Goal: Communication & Community: Participate in discussion

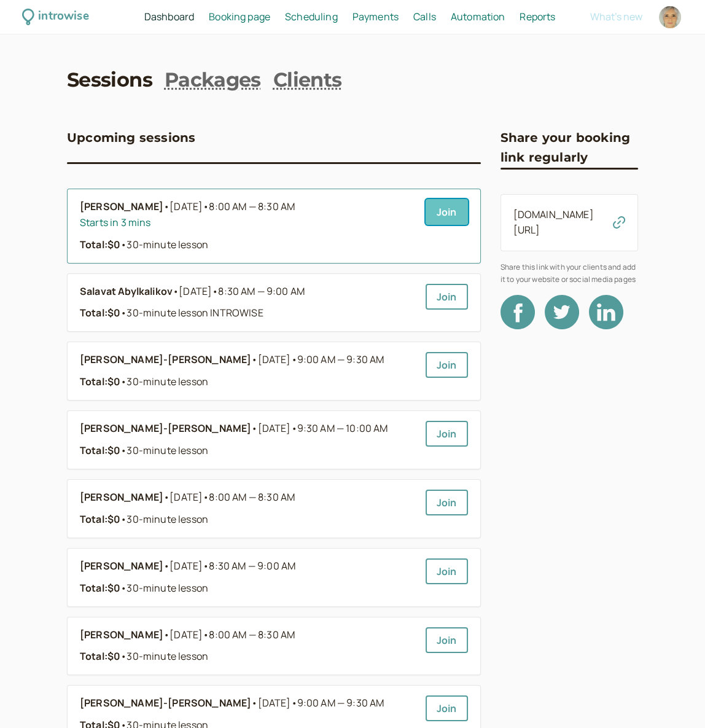
click at [462, 216] on link "Join" at bounding box center [447, 212] width 42 height 26
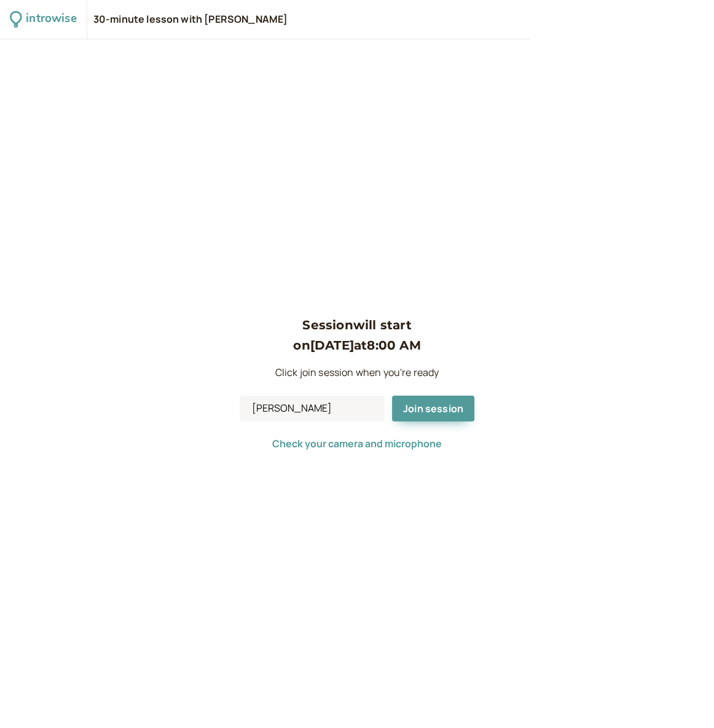
drag, startPoint x: 364, startPoint y: 55, endPoint x: 383, endPoint y: 92, distance: 41.0
click at [364, 55] on div "Session will start on [DATE] 8:00 AM Click join session when you're ready [PERS…" at bounding box center [357, 383] width 714 height 689
click at [429, 409] on span "Join session" at bounding box center [433, 409] width 60 height 14
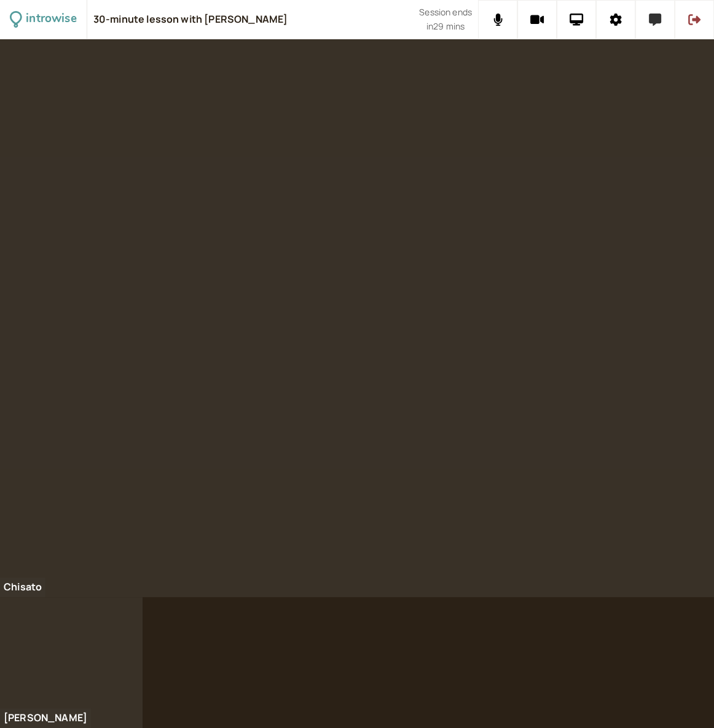
click at [661, 23] on icon at bounding box center [655, 20] width 12 height 12
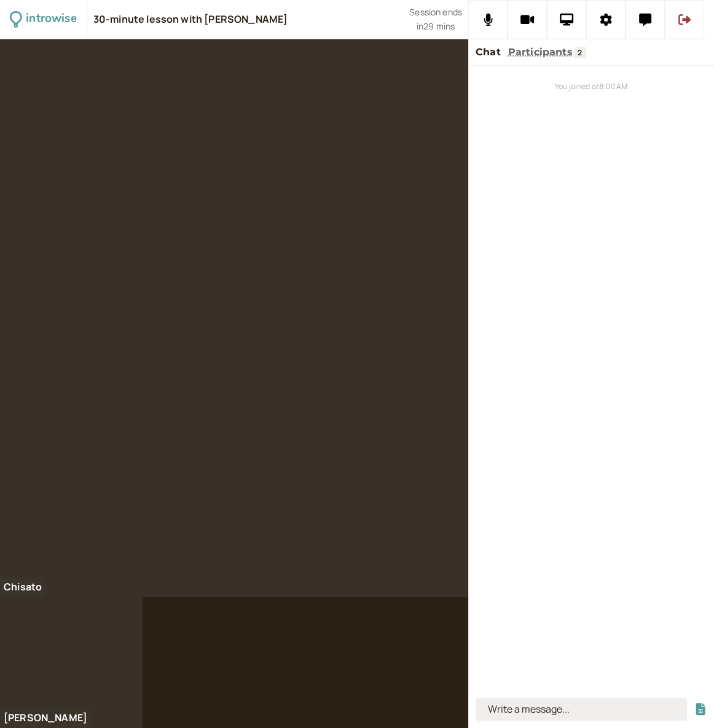
click at [601, 705] on input at bounding box center [581, 709] width 211 height 23
click at [602, 705] on input at bounding box center [581, 709] width 211 height 23
type input "caffein"
click at [694, 703] on button "submit" at bounding box center [700, 709] width 12 height 13
type input "ka ff een"
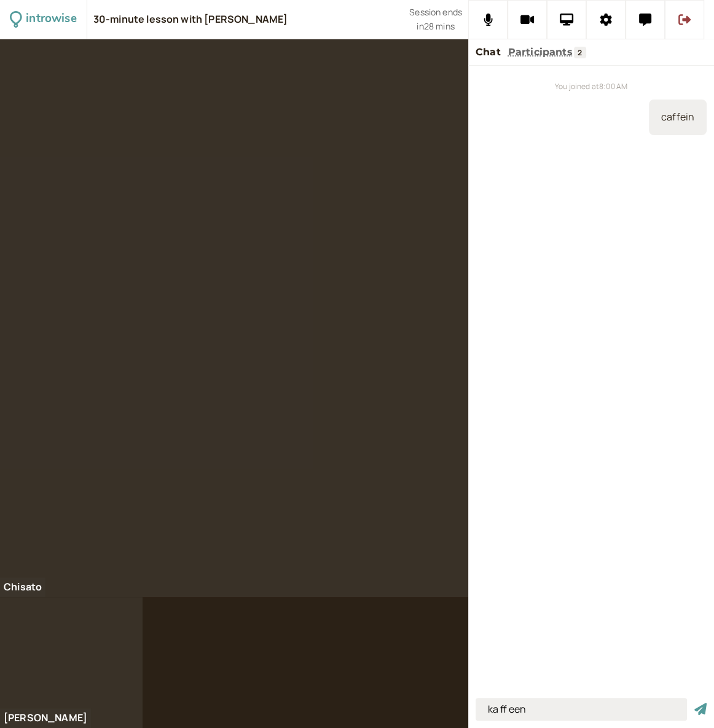
click at [694, 703] on button "submit" at bounding box center [700, 709] width 12 height 13
click at [526, 711] on input at bounding box center [581, 709] width 211 height 23
type input "one stop shop"
click at [694, 703] on button "submit" at bounding box center [700, 709] width 12 height 13
click at [560, 709] on input at bounding box center [581, 709] width 211 height 23
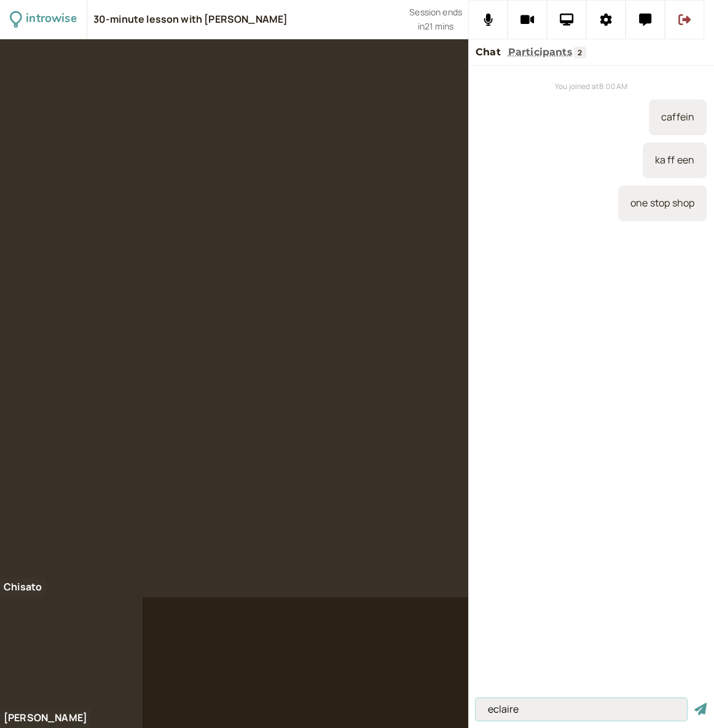
type input "eclaire"
click at [694, 703] on button "submit" at bounding box center [700, 709] width 12 height 13
type input "cream puff"
click at [694, 703] on button "submit" at bounding box center [700, 709] width 12 height 13
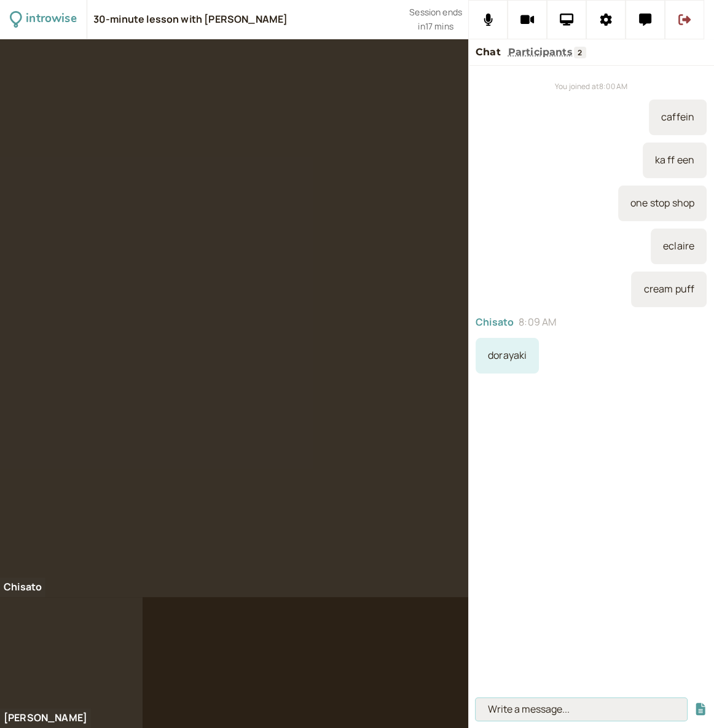
click at [500, 709] on input at bounding box center [581, 709] width 211 height 23
type input "a light breakfast"
click at [694, 703] on button "submit" at bounding box center [700, 709] width 12 height 13
type input "a light lunch"
click at [694, 703] on button "submit" at bounding box center [700, 709] width 12 height 13
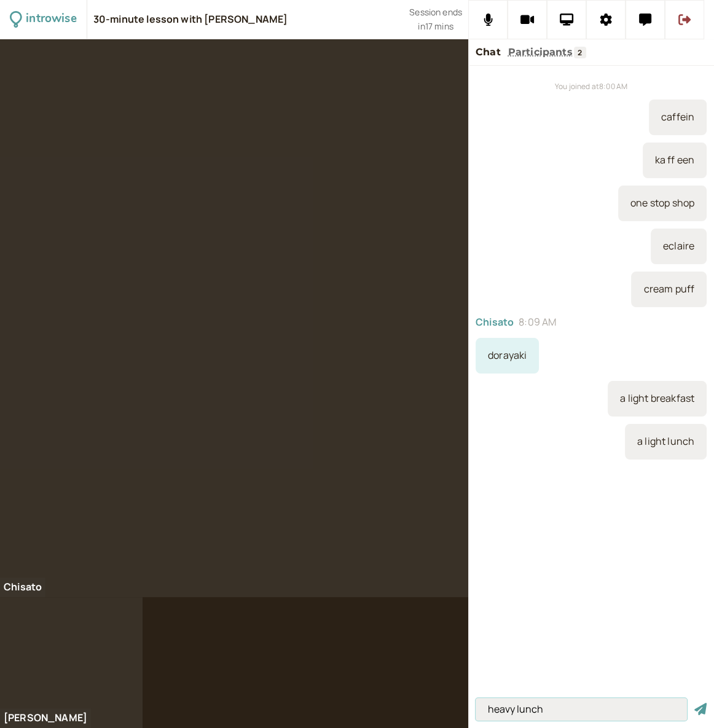
type input "heavy lunch"
click at [694, 703] on button "submit" at bounding box center [700, 709] width 12 height 13
type input "Cowboy breakfast"
click at [694, 703] on button "submit" at bounding box center [700, 709] width 12 height 13
click at [489, 715] on input at bounding box center [581, 709] width 211 height 23
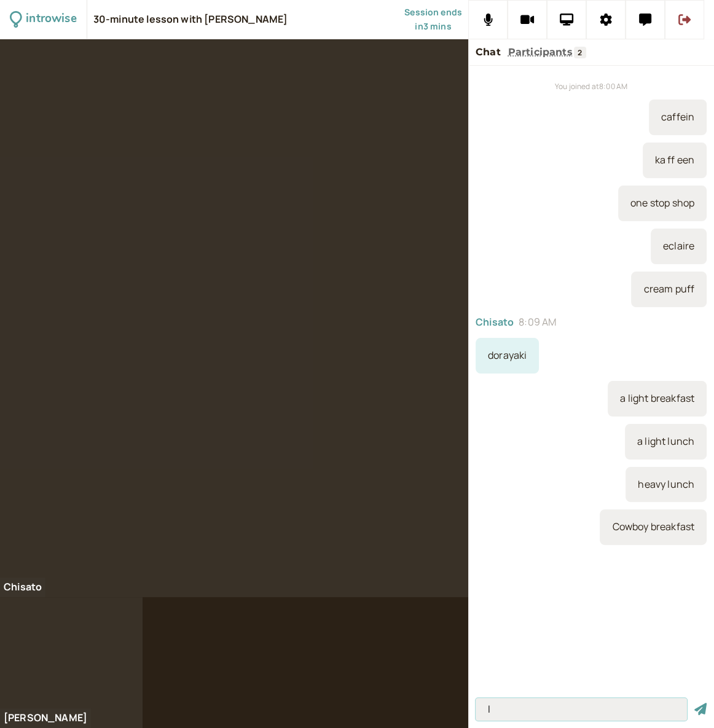
type input "I"
click at [691, 25] on button at bounding box center [684, 19] width 39 height 39
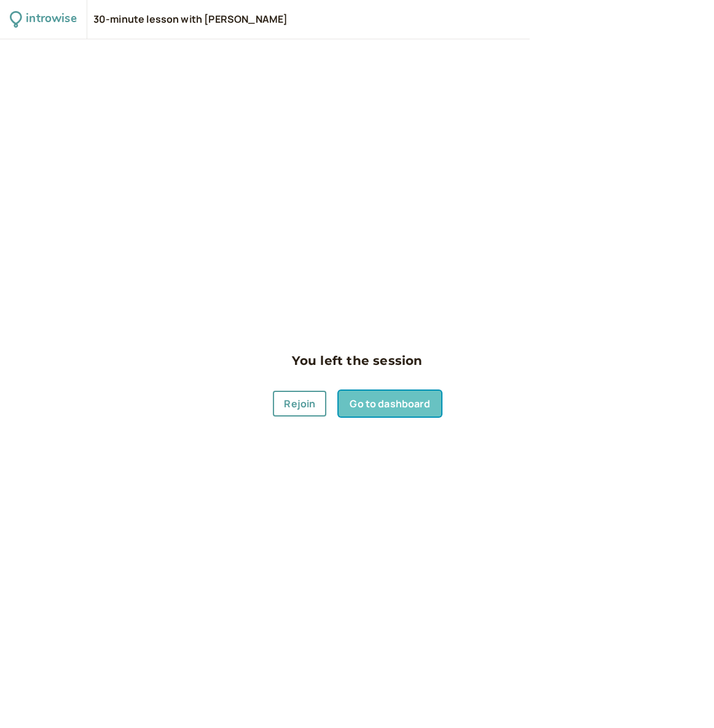
click at [368, 405] on link "Go to dashboard" at bounding box center [390, 404] width 102 height 26
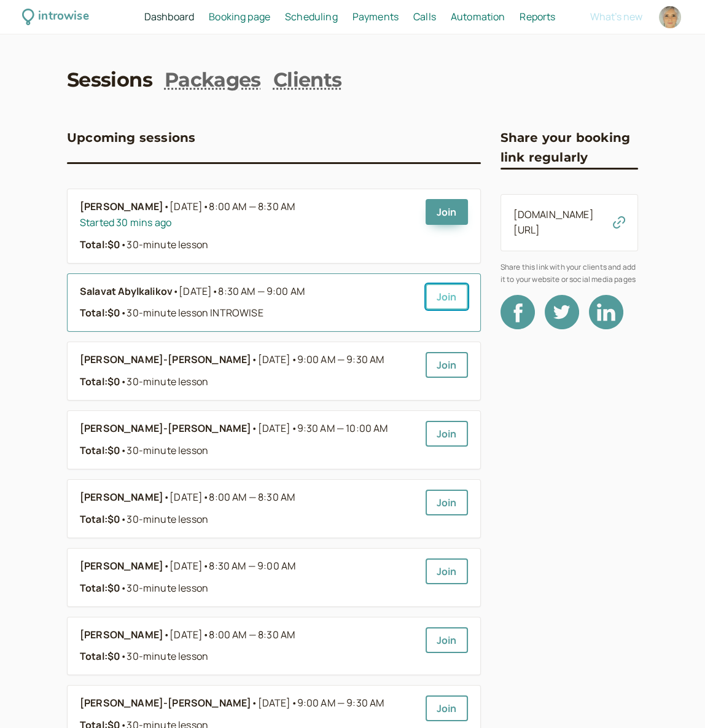
click at [440, 300] on link "Join" at bounding box center [447, 297] width 42 height 26
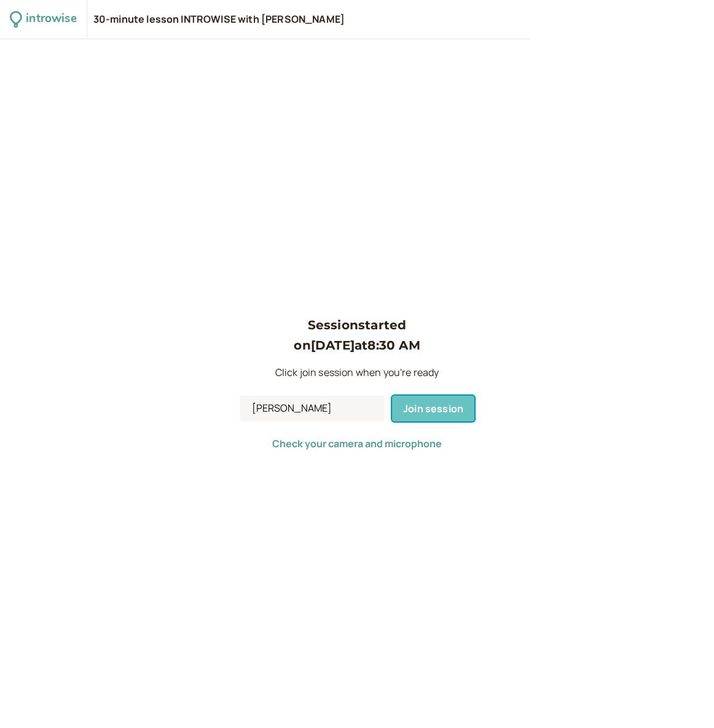
click at [427, 407] on span "Join session" at bounding box center [433, 409] width 60 height 14
click at [427, 407] on div "Session started on Oct 3 at 8:30 AM Click join session when you're ready Vaness…" at bounding box center [357, 383] width 235 height 137
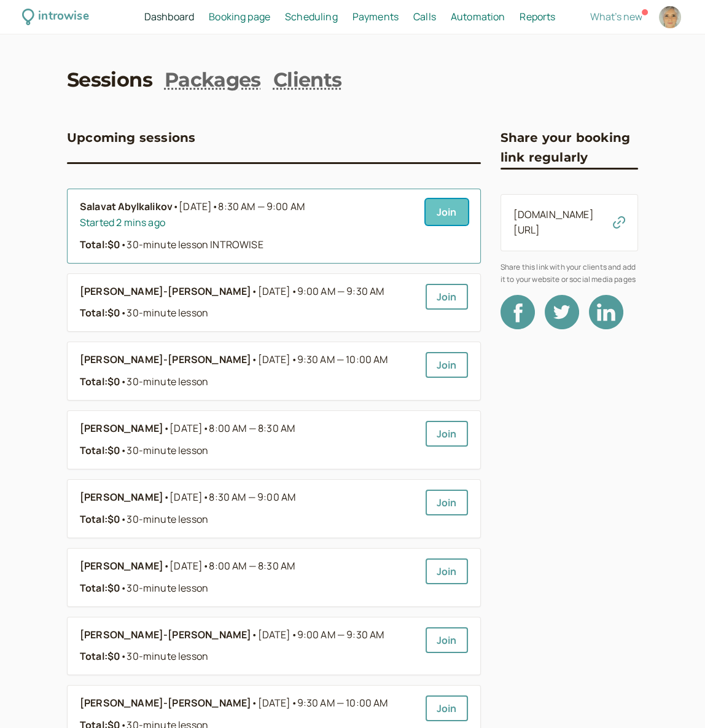
click at [439, 206] on link "Join" at bounding box center [447, 212] width 42 height 26
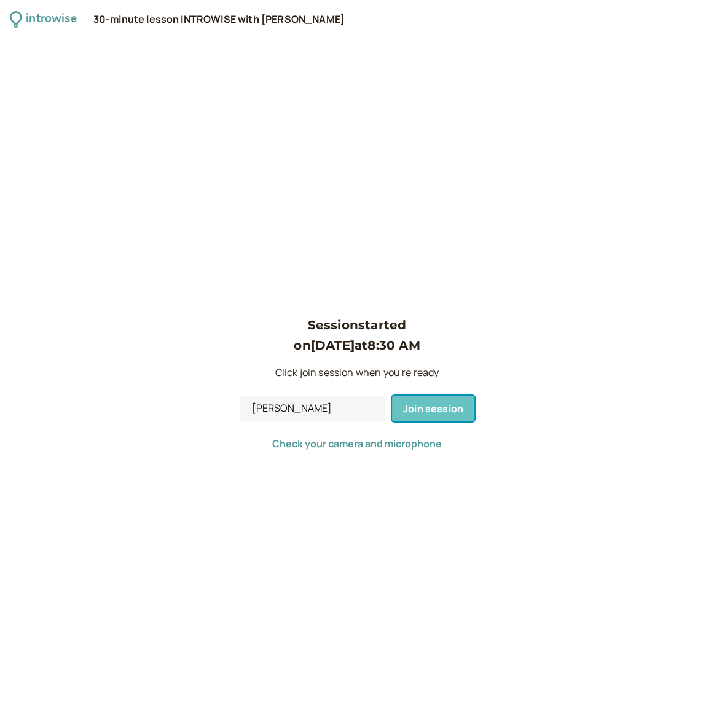
click at [436, 414] on span "Join session" at bounding box center [433, 409] width 60 height 14
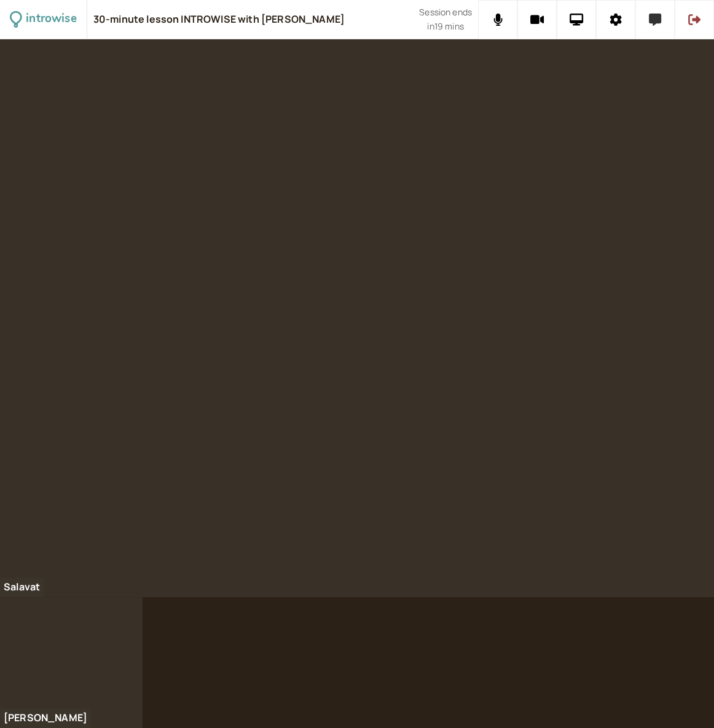
click at [657, 23] on icon at bounding box center [655, 20] width 12 height 12
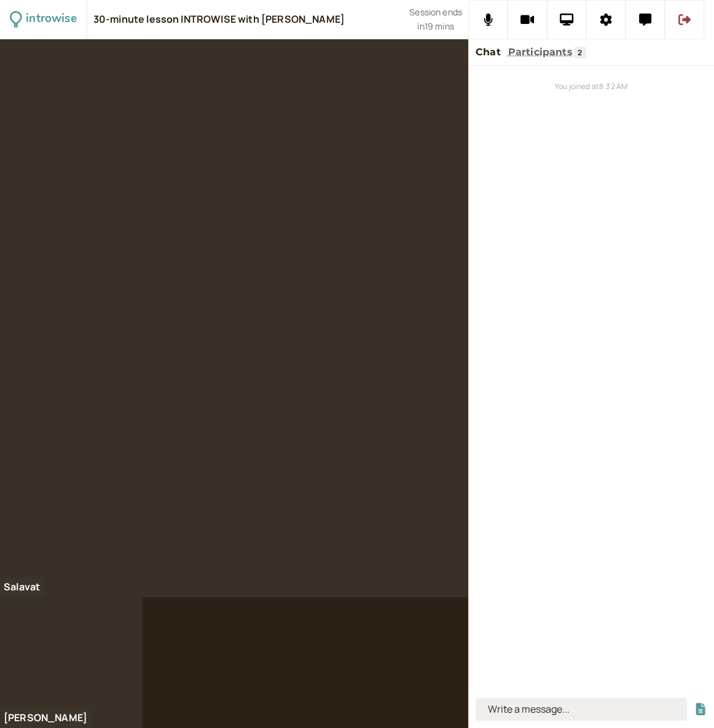
click at [551, 707] on input at bounding box center [581, 709] width 211 height 23
type input "[URL][DOMAIN_NAME]"
click at [694, 703] on button "submit" at bounding box center [700, 709] width 12 height 13
click at [533, 716] on input at bounding box center [581, 709] width 211 height 23
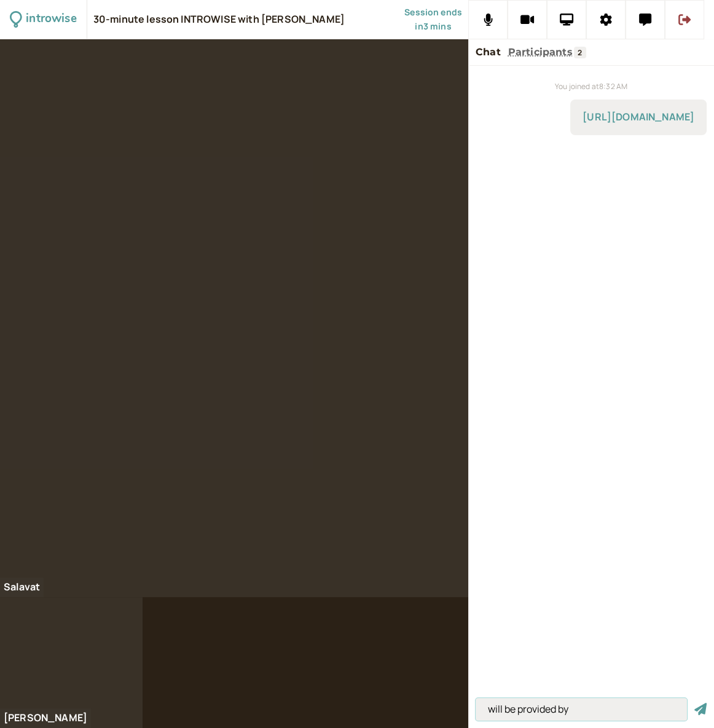
type input "will be provided by"
click at [694, 703] on button "submit" at bounding box center [700, 709] width 12 height 13
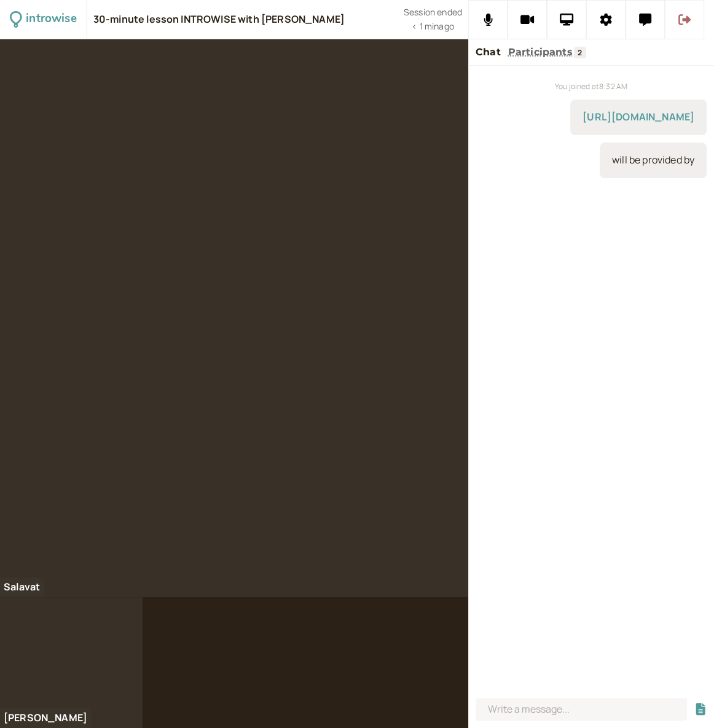
click at [686, 23] on icon at bounding box center [684, 20] width 12 height 12
click at [686, 23] on div "introwise 30-minute lesson INTROWISE with [PERSON_NAME] Session ended < 1 min a…" at bounding box center [357, 364] width 714 height 728
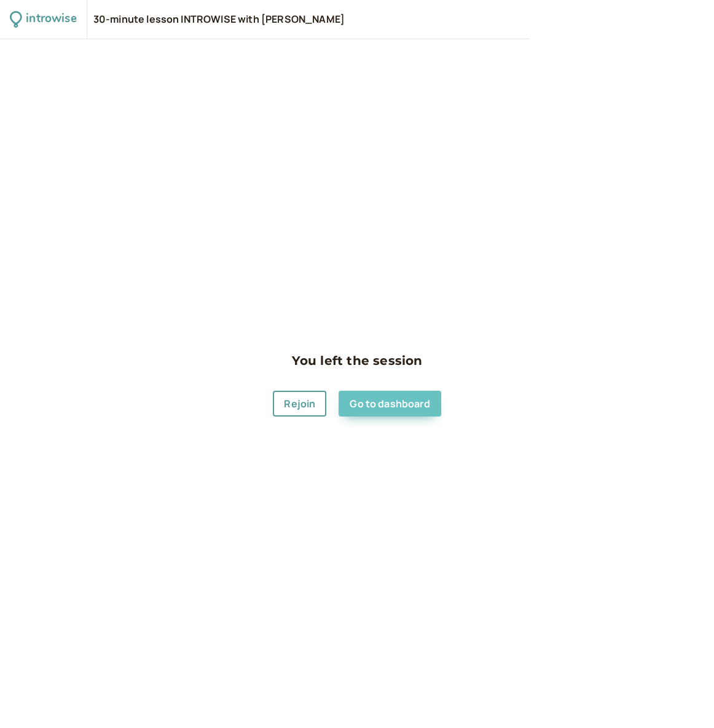
click at [385, 409] on link "Go to dashboard" at bounding box center [390, 404] width 102 height 26
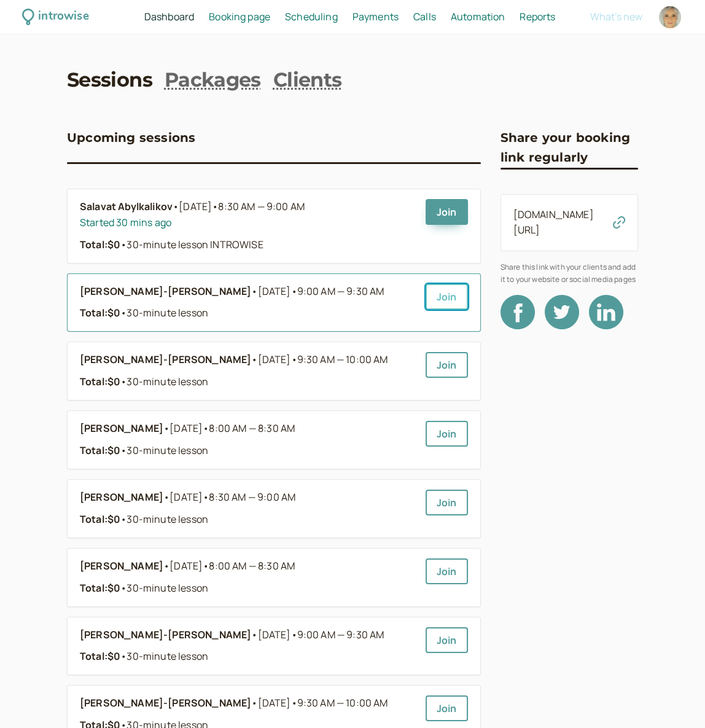
click at [431, 292] on link "Join" at bounding box center [447, 297] width 42 height 26
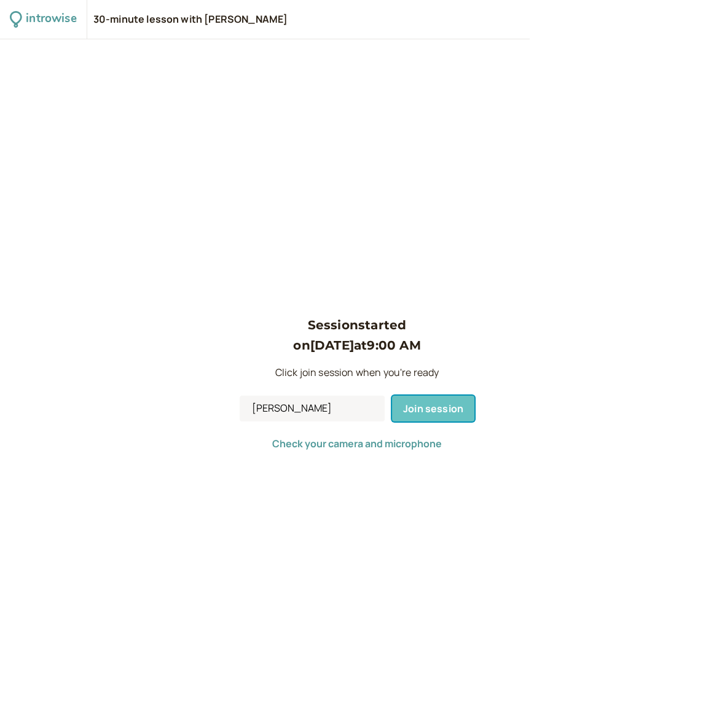
click at [428, 407] on span "Join session" at bounding box center [433, 409] width 60 height 14
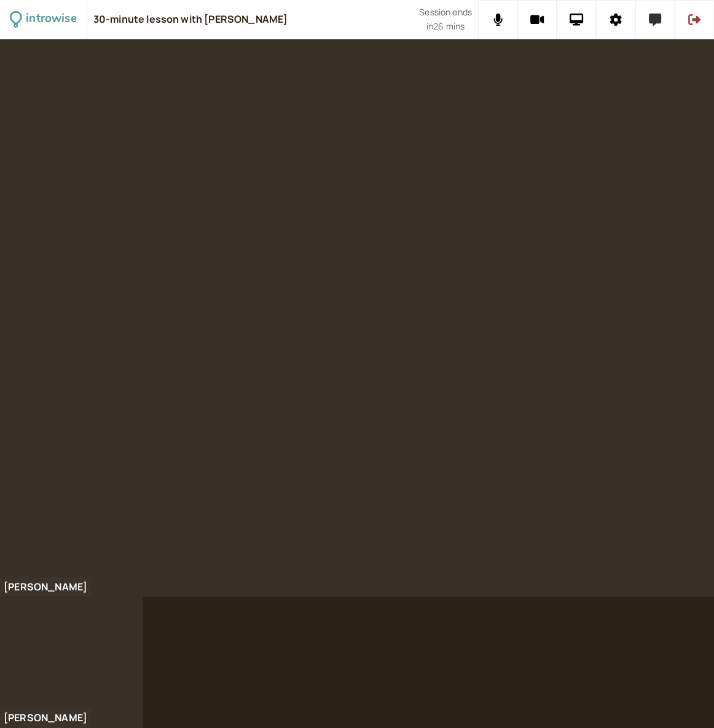
click at [654, 22] on icon at bounding box center [655, 20] width 12 height 12
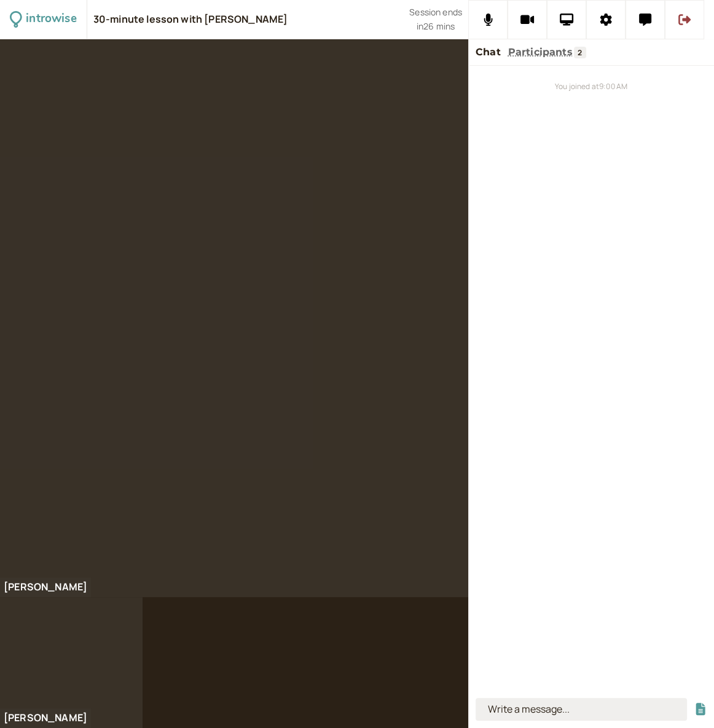
click at [510, 717] on input at bounding box center [581, 709] width 211 height 23
type input "it's a tough plant"
click at [694, 703] on button "submit" at bounding box center [700, 709] width 12 height 13
type input "ponytail plant"
click at [694, 703] on button "submit" at bounding box center [700, 709] width 12 height 13
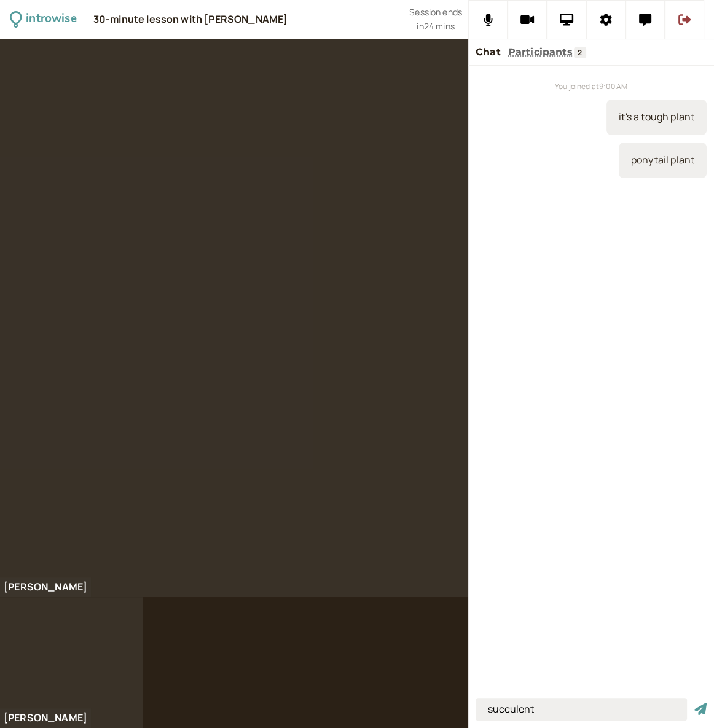
type input "succulent"
click at [694, 703] on button "submit" at bounding box center [700, 709] width 12 height 13
click at [494, 705] on input at bounding box center [581, 709] width 211 height 23
type input "not"
click at [519, 712] on input "not" at bounding box center [581, 709] width 211 height 23
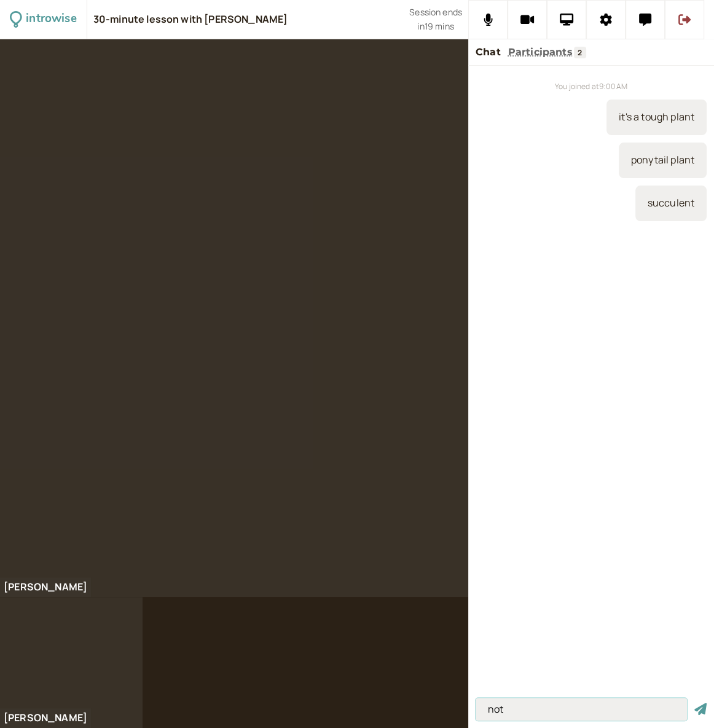
click at [694, 703] on button "submit" at bounding box center [700, 709] width 12 height 13
type input "free-flowing"
click at [694, 703] on button "submit" at bounding box center [700, 709] width 12 height 13
click at [512, 705] on input at bounding box center [581, 709] width 211 height 23
type input "better late than never"
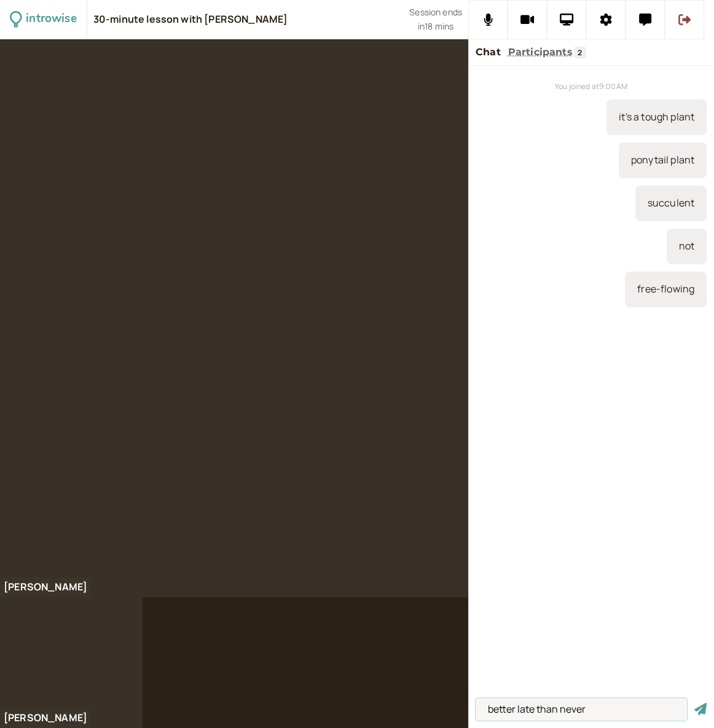
click at [694, 703] on button "submit" at bounding box center [700, 709] width 12 height 13
click at [503, 704] on input at bounding box center [581, 709] width 211 height 23
type input "they will have some forum in October"
click at [694, 703] on button "submit" at bounding box center [700, 709] width 12 height 13
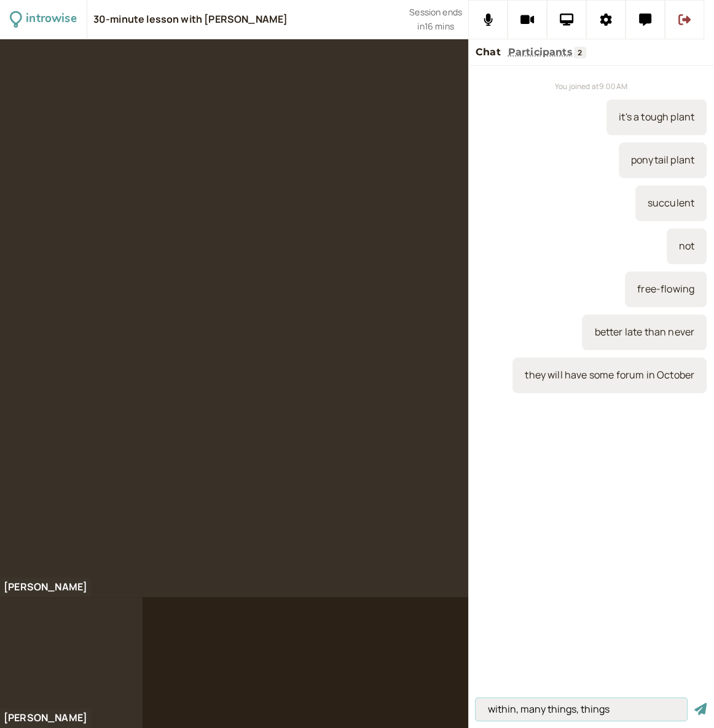
type input "within, many things, things"
click at [694, 703] on button "submit" at bounding box center [700, 709] width 12 height 13
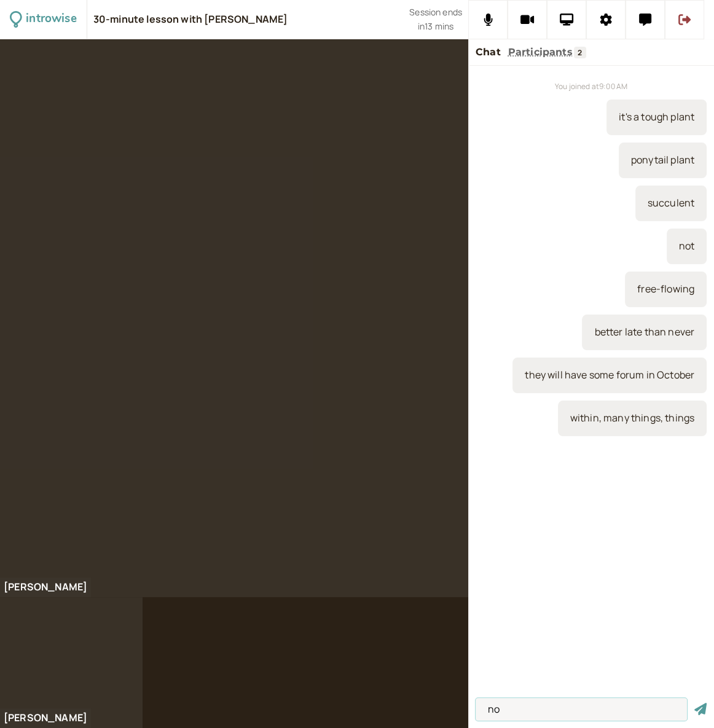
type input "no"
click at [694, 703] on button "submit" at bounding box center [700, 709] width 12 height 13
type input "n ow"
click at [694, 703] on button "submit" at bounding box center [700, 709] width 12 height 13
type input "not (n-aw-t)"
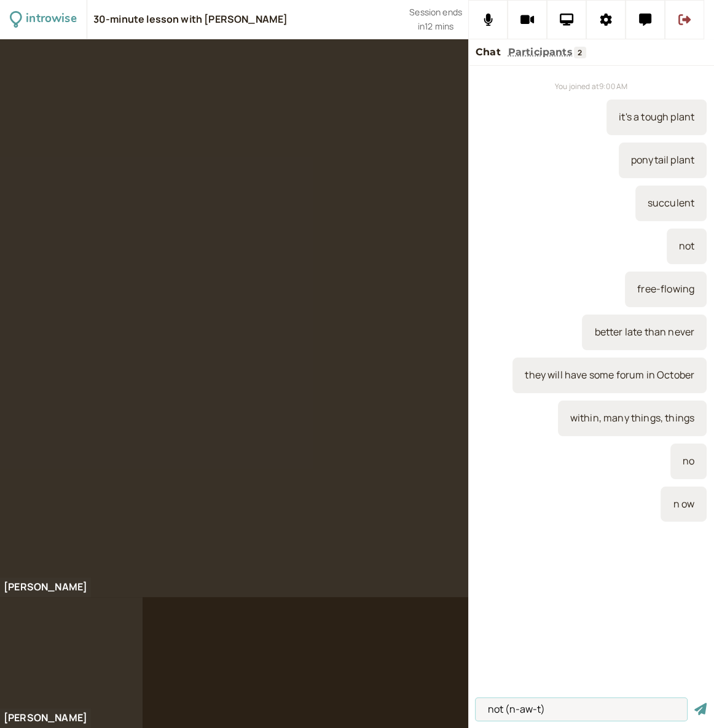
click at [694, 703] on button "submit" at bounding box center [700, 709] width 12 height 13
type input "knot"
click at [694, 703] on button "submit" at bounding box center [700, 709] width 12 height 13
type input "naught"
click at [694, 703] on button "submit" at bounding box center [700, 709] width 12 height 13
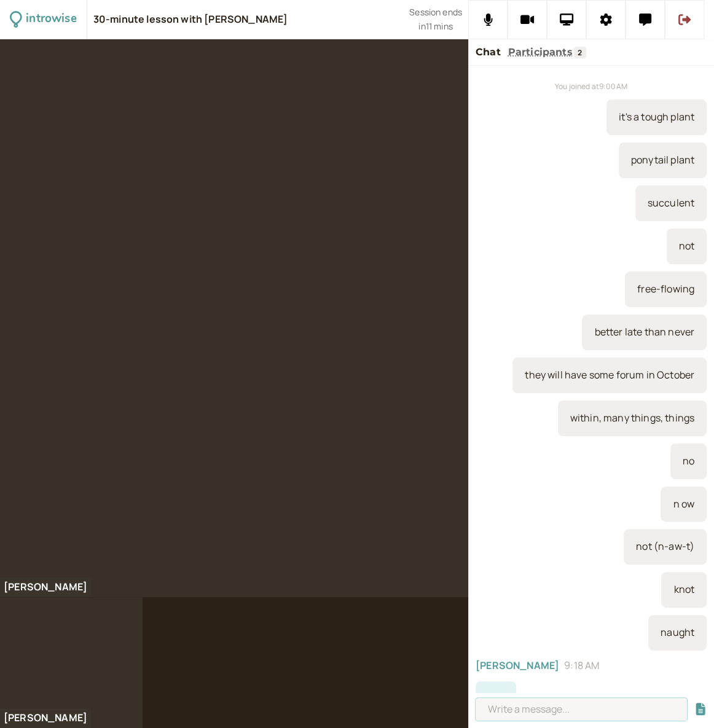
scroll to position [23, 0]
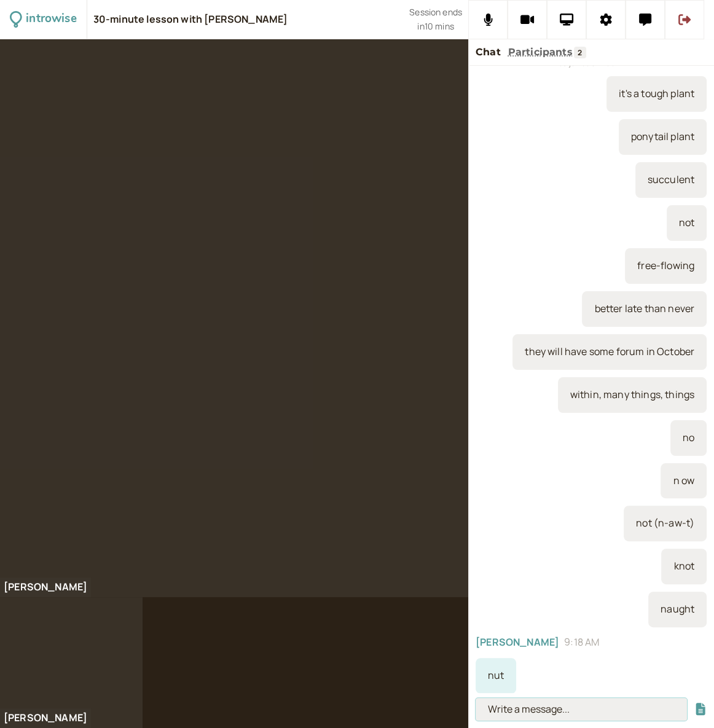
click at [518, 718] on input at bounding box center [581, 709] width 211 height 23
paste input "/ɒ/ (“hot”) hot, pot, sock, clock, top Rounder lips, Back of tongue slightly lo…"
type input "/ɒ/ (“hot”) hot, pot, sock, clock, top Rounder lips, Back of tongue slightly lo…"
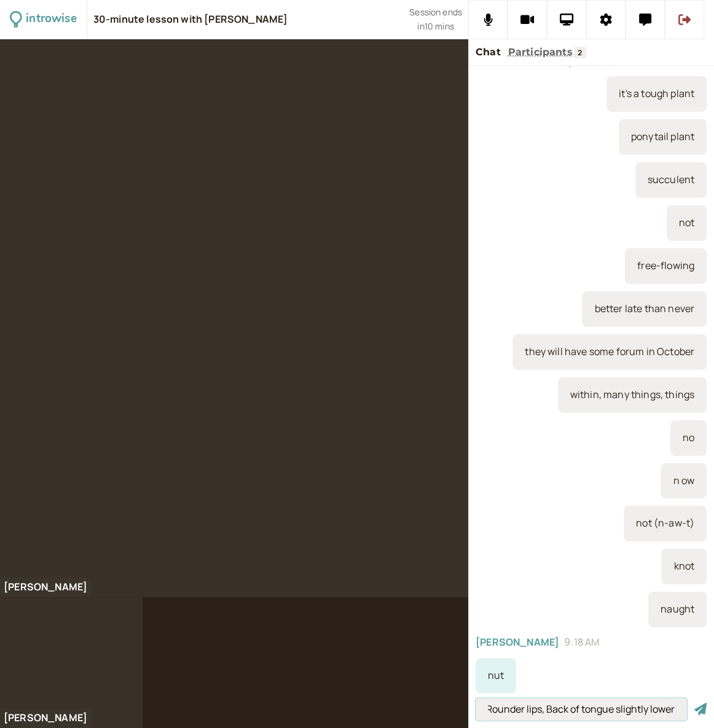
click at [694, 703] on button "submit" at bounding box center [700, 709] width 12 height 13
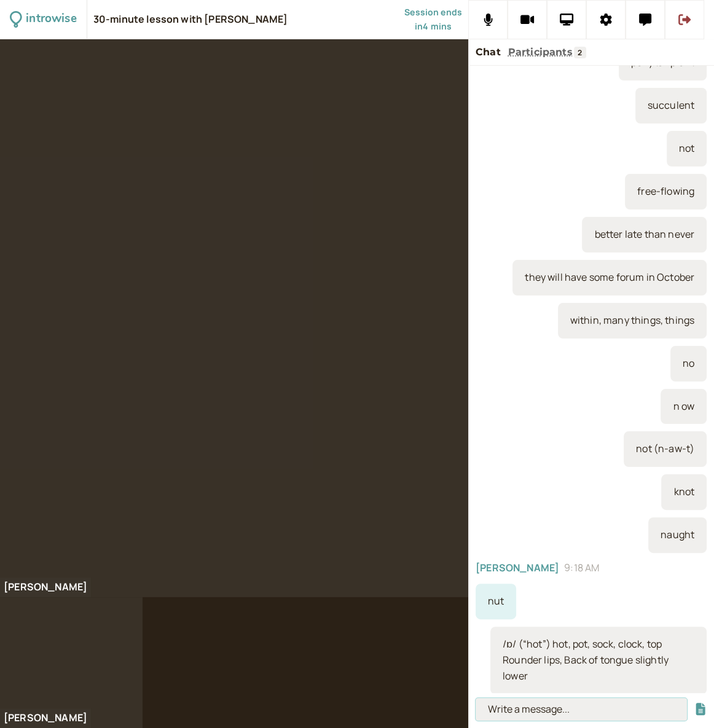
click at [495, 706] on input at bounding box center [581, 709] width 211 height 23
paste input "/ʌ/ (“hut”) hut, cut, sun, bus, cup Neutral lips Tongue in middle of mouth"
type input "/ʌ/ (“hut”) hut, cut, sun, bus, cup Neutral lips Tongue in middle of mouth"
click at [694, 703] on button "submit" at bounding box center [700, 709] width 12 height 13
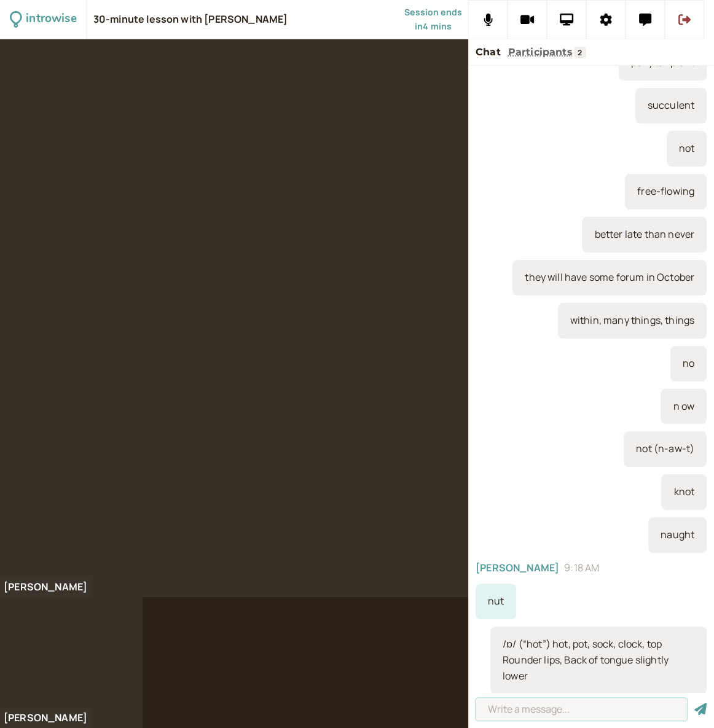
scroll to position [0, 0]
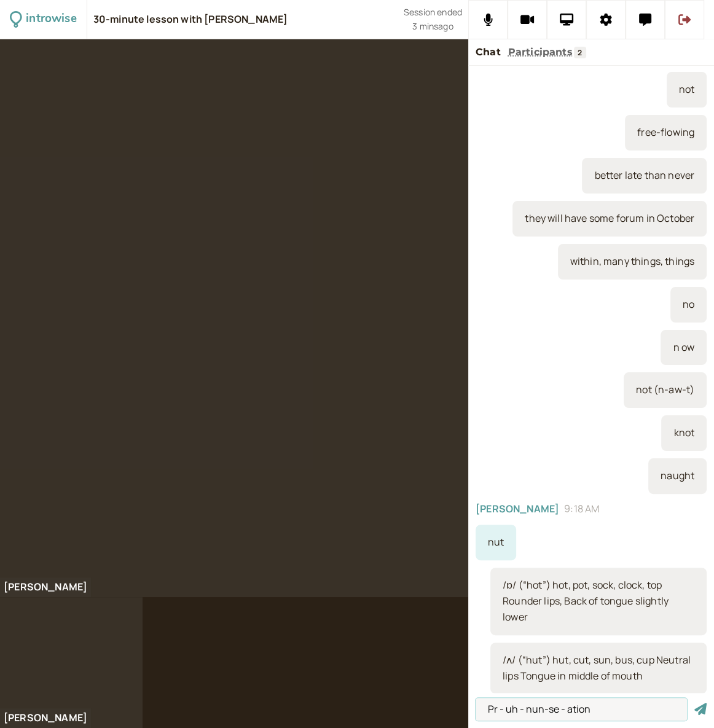
type input "Pr - uh - nun-se - ation"
click at [694, 703] on button "submit" at bounding box center [700, 709] width 12 height 13
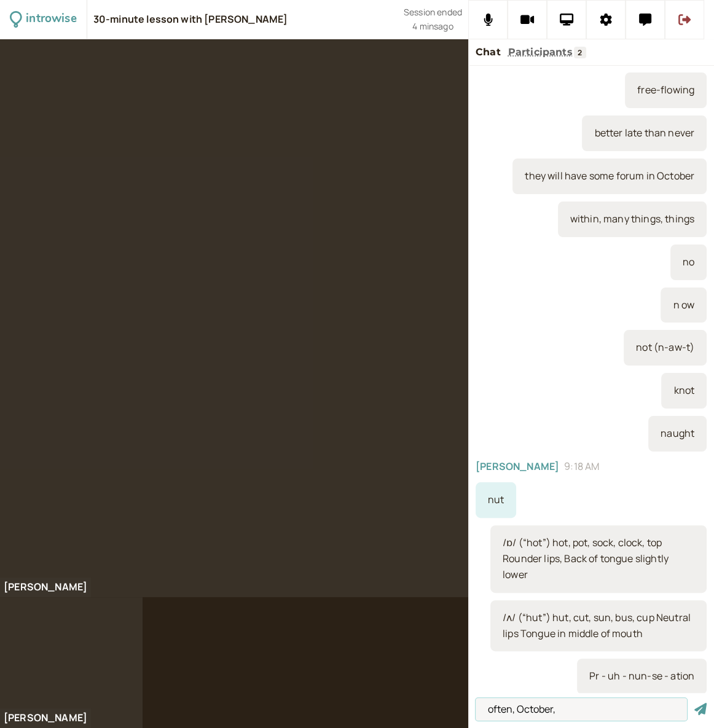
type input "often, October,"
click at [694, 703] on button "submit" at bounding box center [700, 709] width 12 height 13
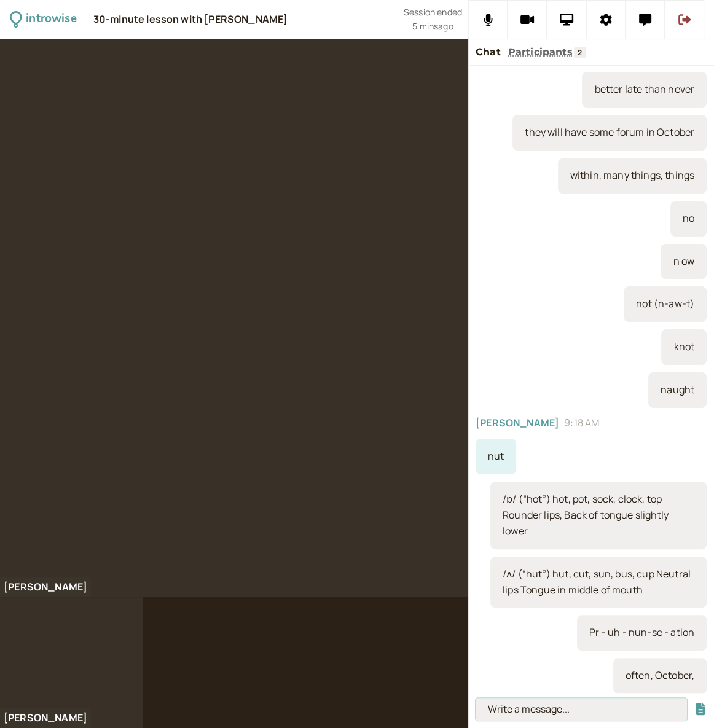
click at [503, 718] on input at bounding box center [581, 709] width 211 height 23
type input "opinion"
click at [694, 703] on button "submit" at bounding box center [700, 709] width 12 height 13
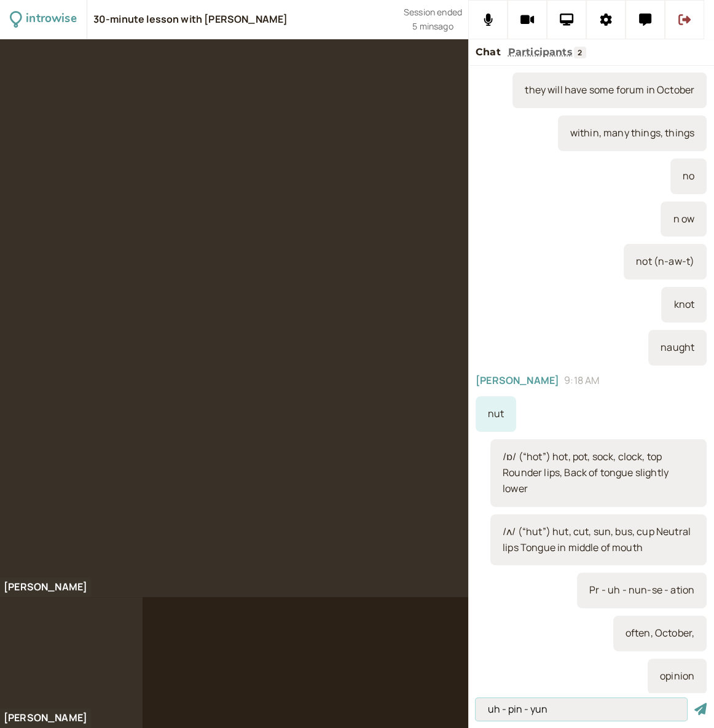
type input "uh - pin - yun"
click at [694, 703] on button "submit" at bounding box center [700, 709] width 12 height 13
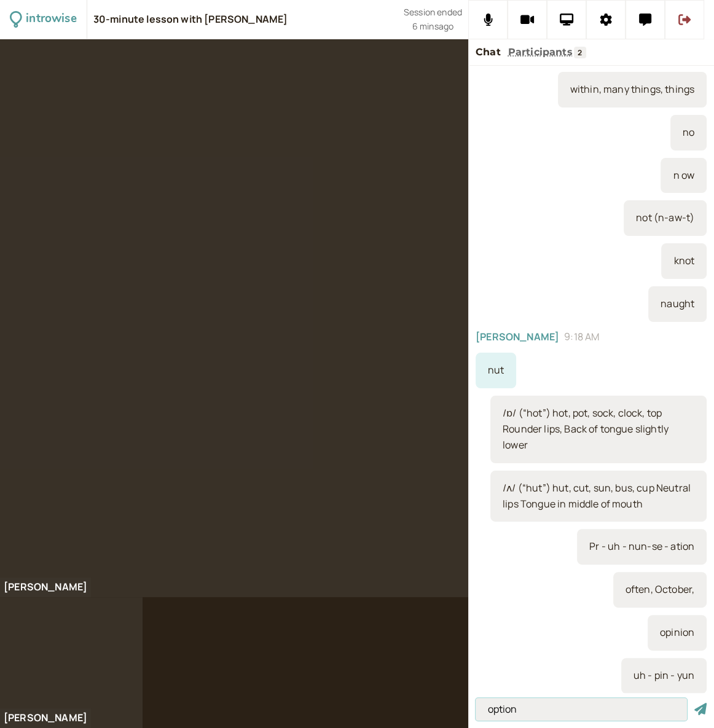
type input "option"
click at [694, 703] on button "submit" at bounding box center [700, 709] width 12 height 13
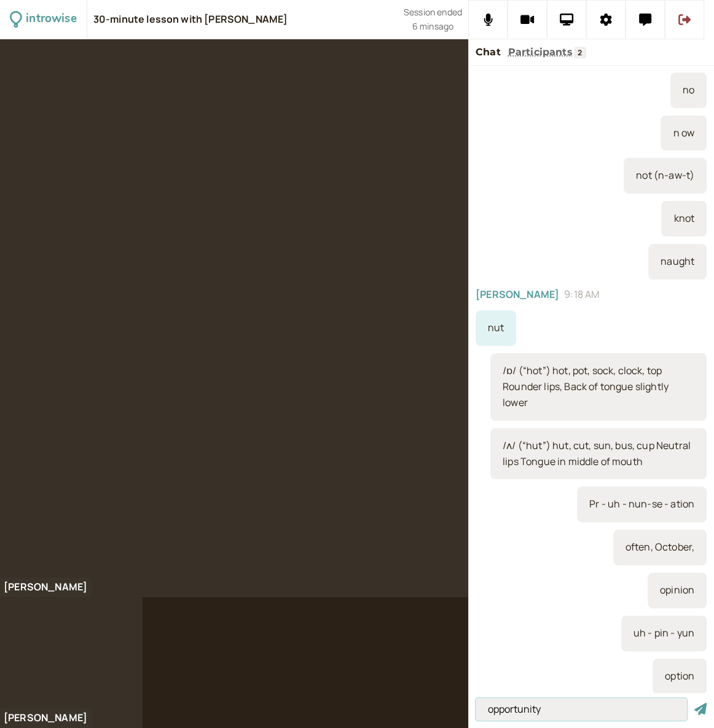
type input "opportunity"
click at [694, 703] on button "submit" at bounding box center [700, 709] width 12 height 13
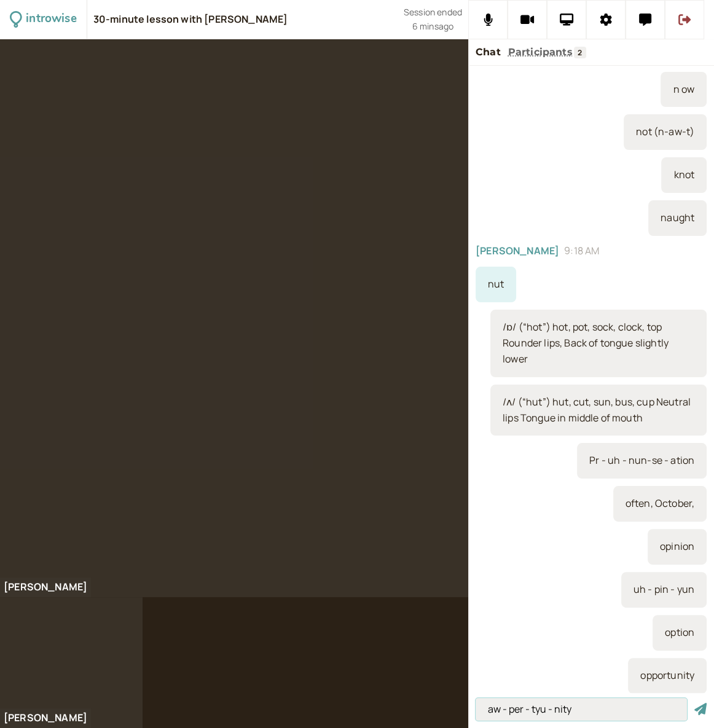
type input "aw - per - tyu - nity"
click at [694, 703] on button "submit" at bounding box center [700, 709] width 12 height 13
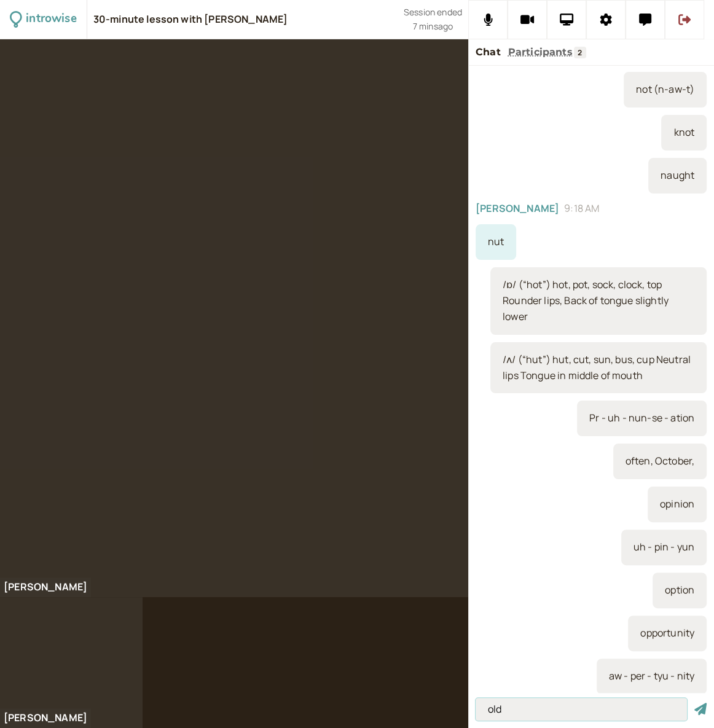
type input "old"
click at [694, 703] on button "submit" at bounding box center [700, 709] width 12 height 13
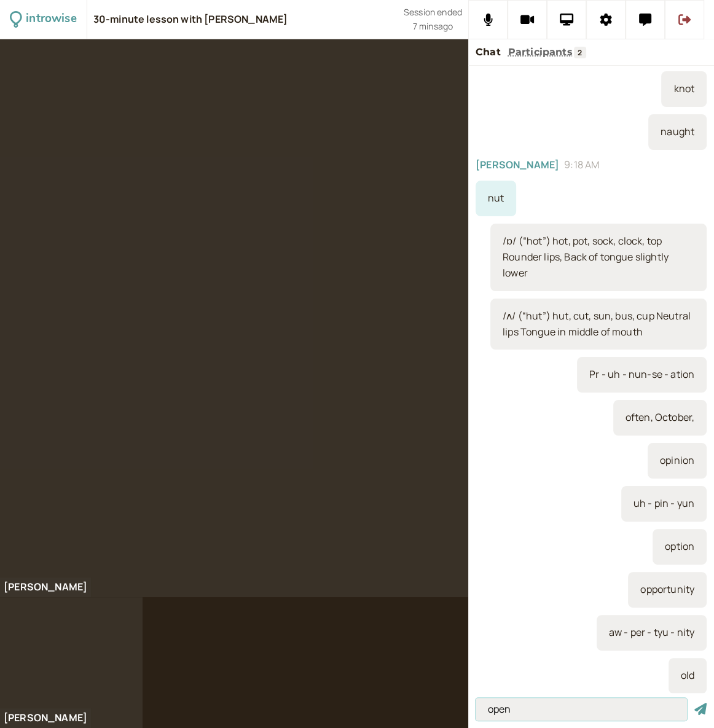
type input "open"
click at [694, 703] on button "submit" at bounding box center [700, 709] width 12 height 13
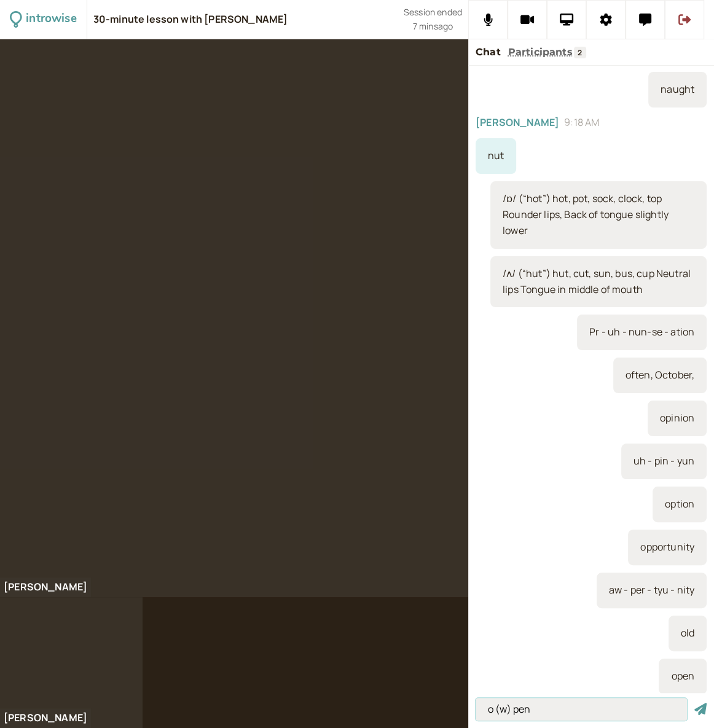
type input "o (w) pen"
click at [694, 703] on button "submit" at bounding box center [700, 709] width 12 height 13
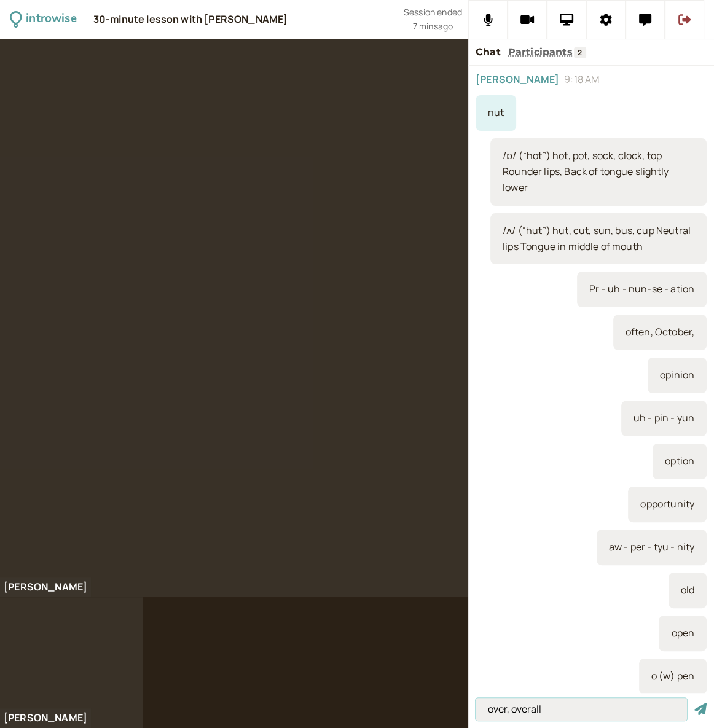
type input "over, overall"
click at [694, 703] on button "submit" at bounding box center [700, 709] width 12 height 13
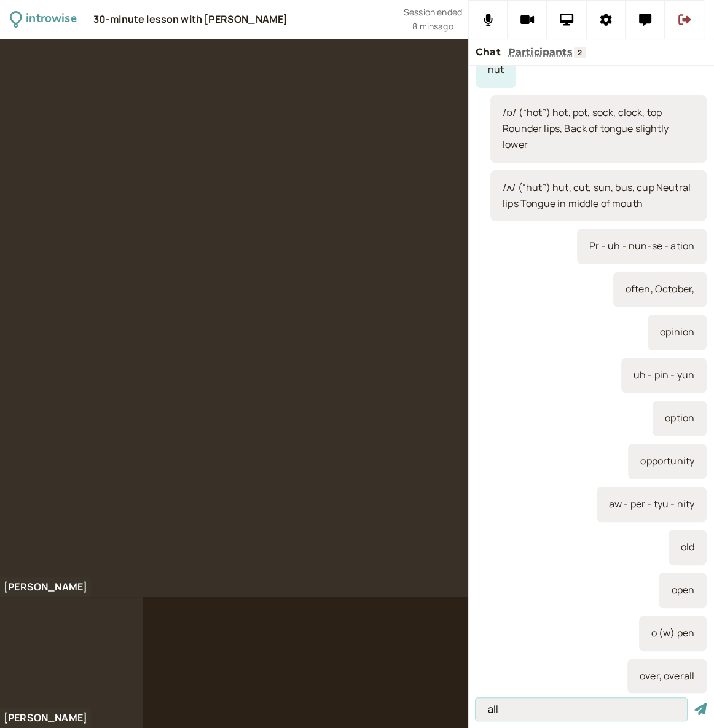
type input "all"
click at [694, 703] on button "submit" at bounding box center [700, 709] width 12 height 13
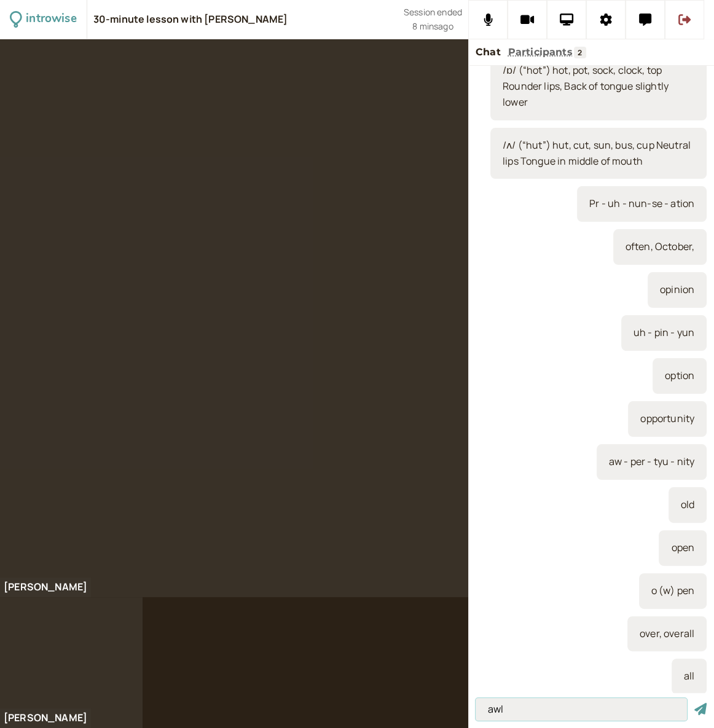
type input "awl"
click at [694, 703] on button "submit" at bounding box center [700, 709] width 12 height 13
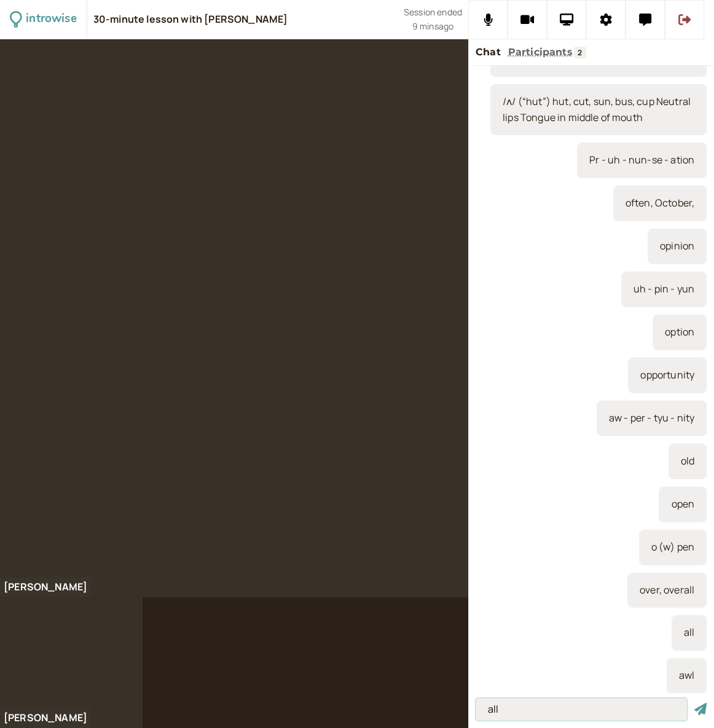
type input "all"
click at [694, 703] on button "submit" at bounding box center [700, 709] width 12 height 13
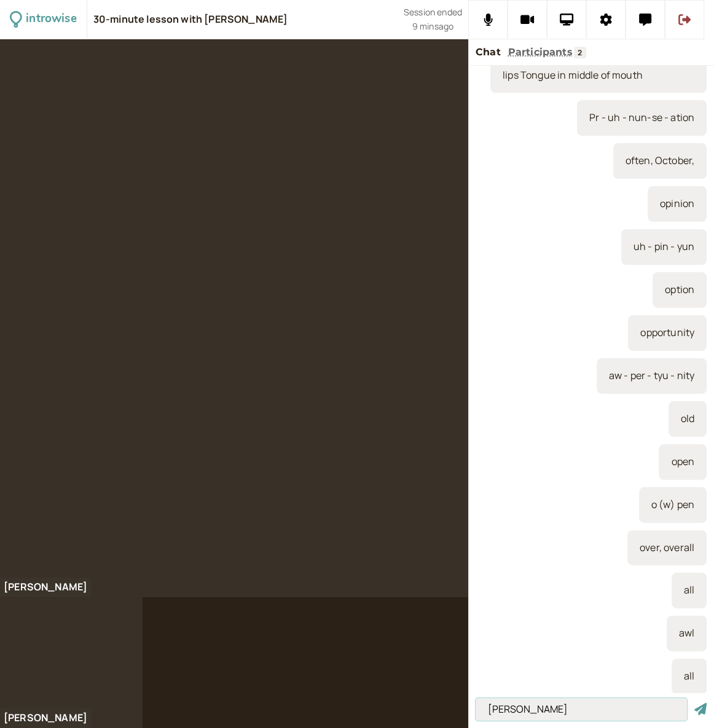
type input "rall"
click at [694, 703] on button "submit" at bounding box center [700, 709] width 12 height 13
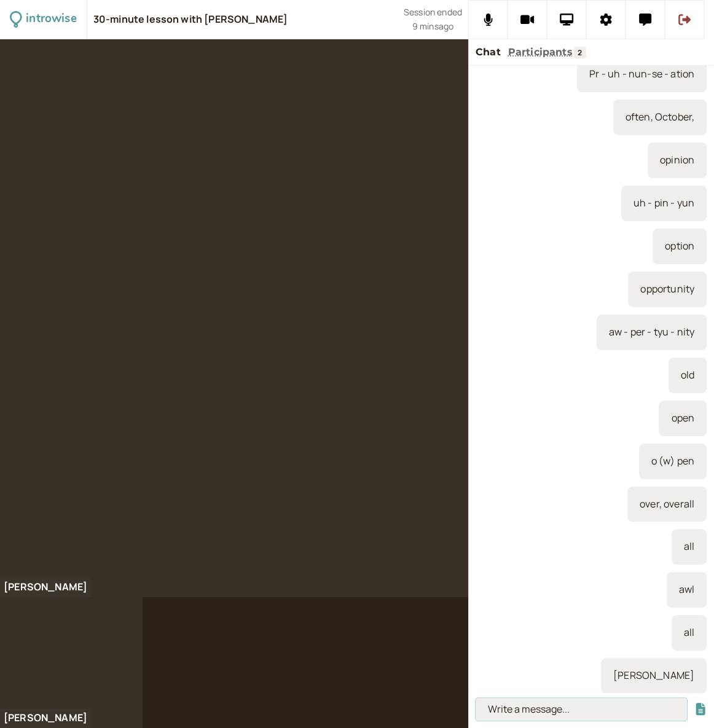
scroll to position [868, 0]
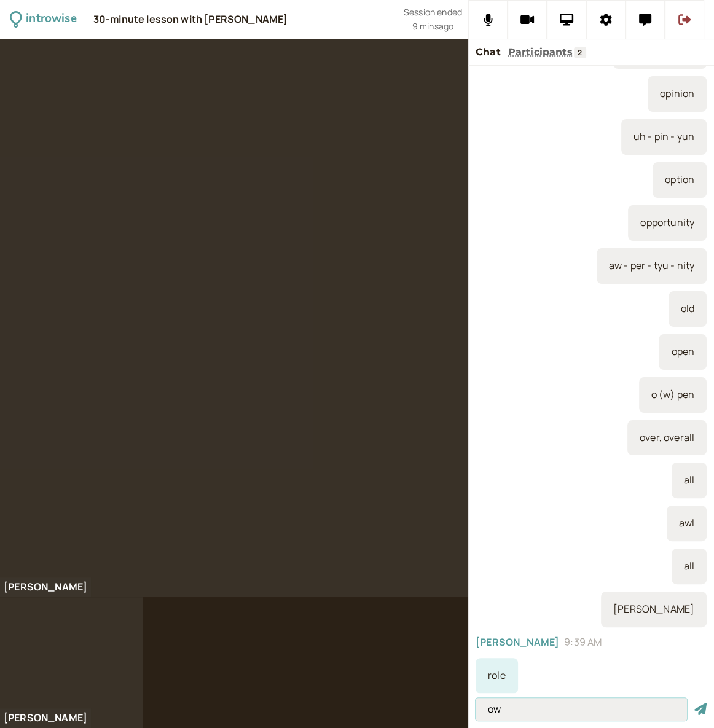
type input "o"
type input "Hour - our"
click at [694, 703] on button "submit" at bounding box center [700, 709] width 12 height 13
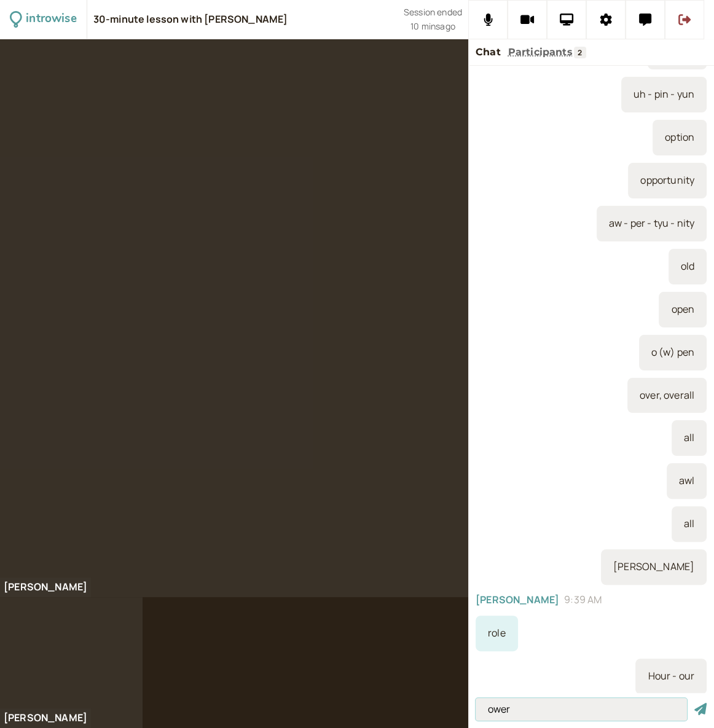
type input "ower"
click at [694, 703] on button "submit" at bounding box center [700, 709] width 12 height 13
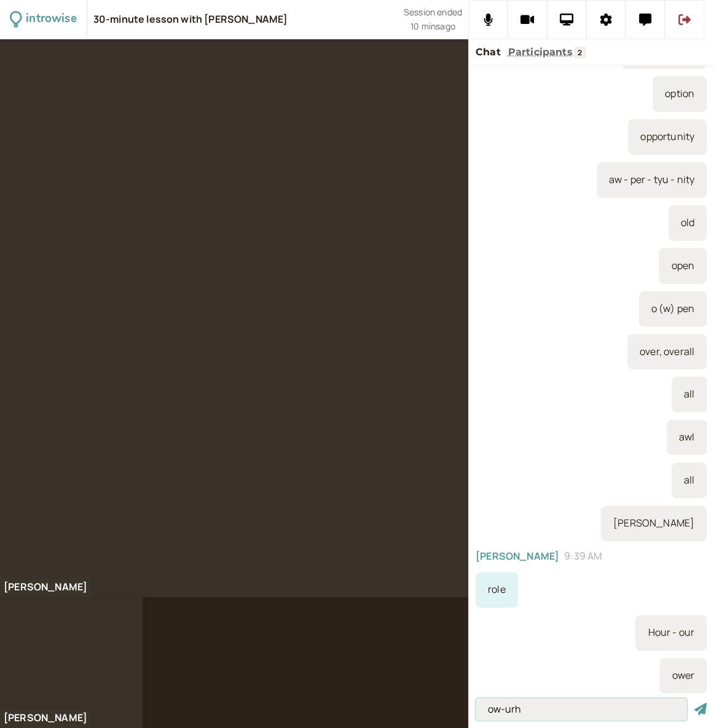
type input "ow-urh"
click at [694, 703] on button "submit" at bounding box center [700, 709] width 12 height 13
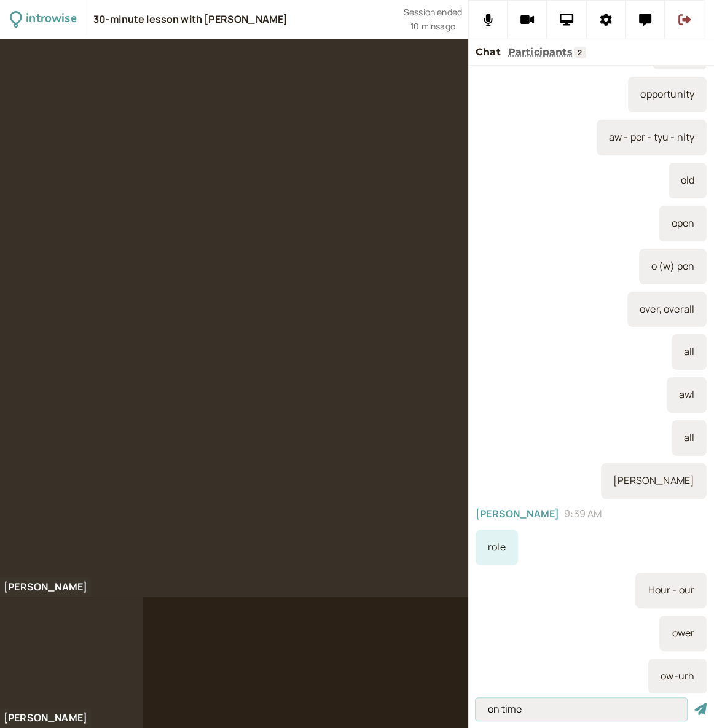
type input "on time"
click at [694, 703] on button "submit" at bounding box center [700, 709] width 12 height 13
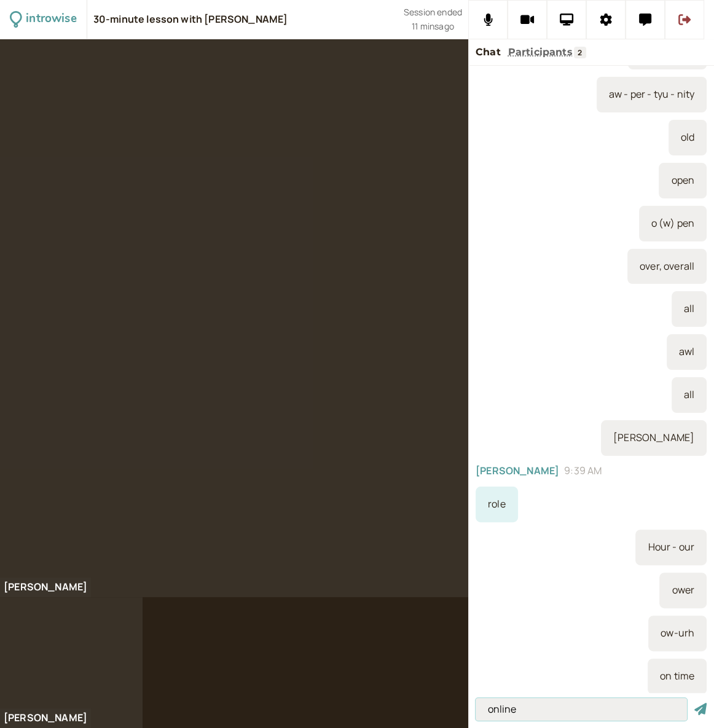
type input "online"
click at [694, 703] on button "submit" at bounding box center [700, 709] width 12 height 13
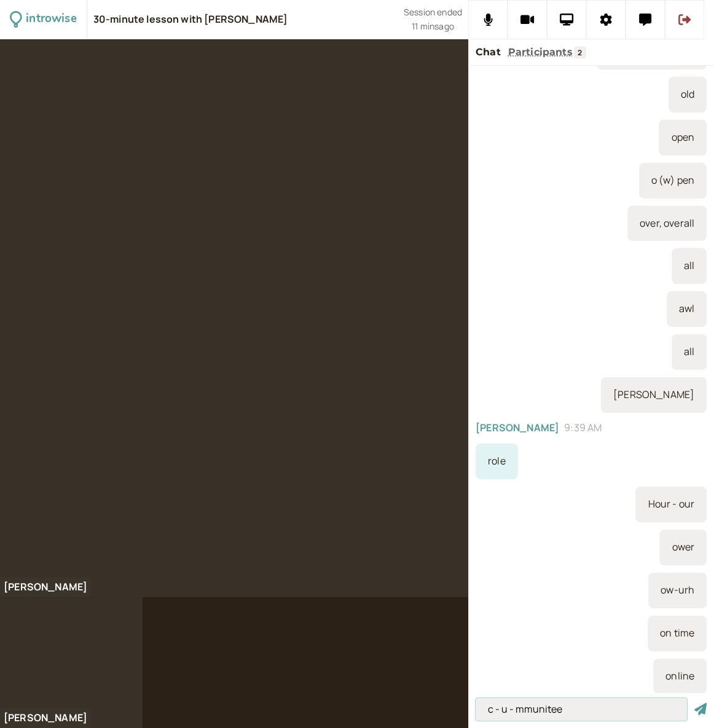
type input "c - u - mmunitee"
click at [694, 703] on button "submit" at bounding box center [700, 709] width 12 height 13
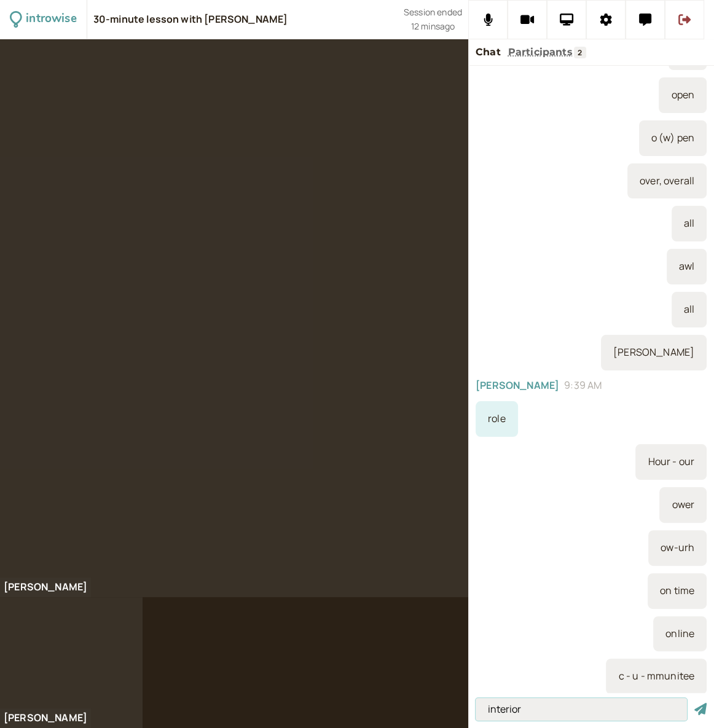
type input "interior"
click at [694, 703] on button "submit" at bounding box center [700, 709] width 12 height 13
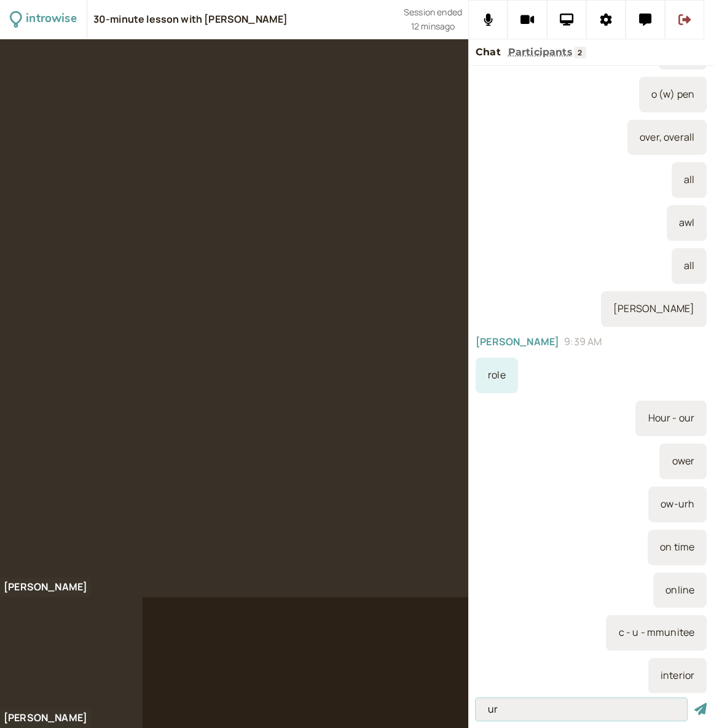
type input "ur"
click at [694, 703] on button "submit" at bounding box center [700, 709] width 12 height 13
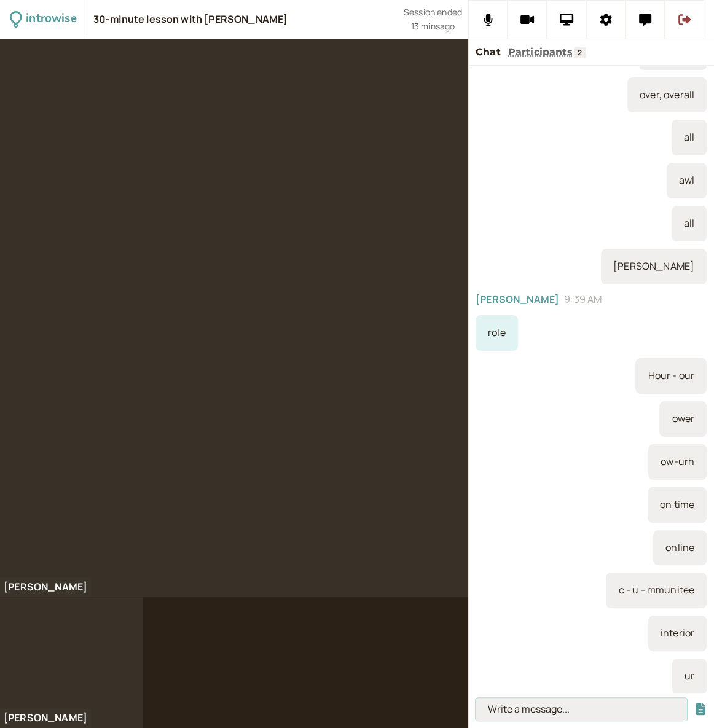
click at [520, 709] on input at bounding box center [581, 709] width 211 height 23
type input "dj - ur - knee"
click at [694, 703] on button "submit" at bounding box center [700, 709] width 12 height 13
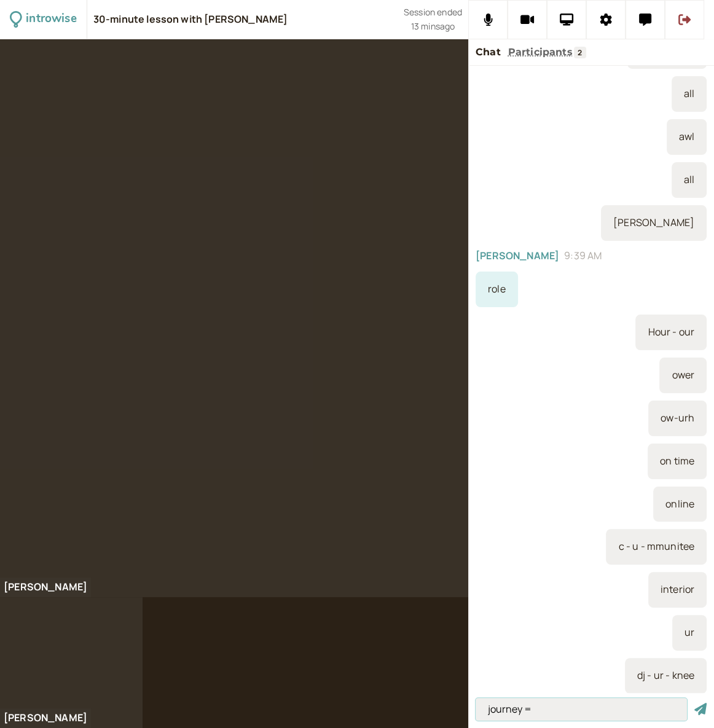
type input "journey ="
click at [694, 703] on button "submit" at bounding box center [700, 709] width 12 height 13
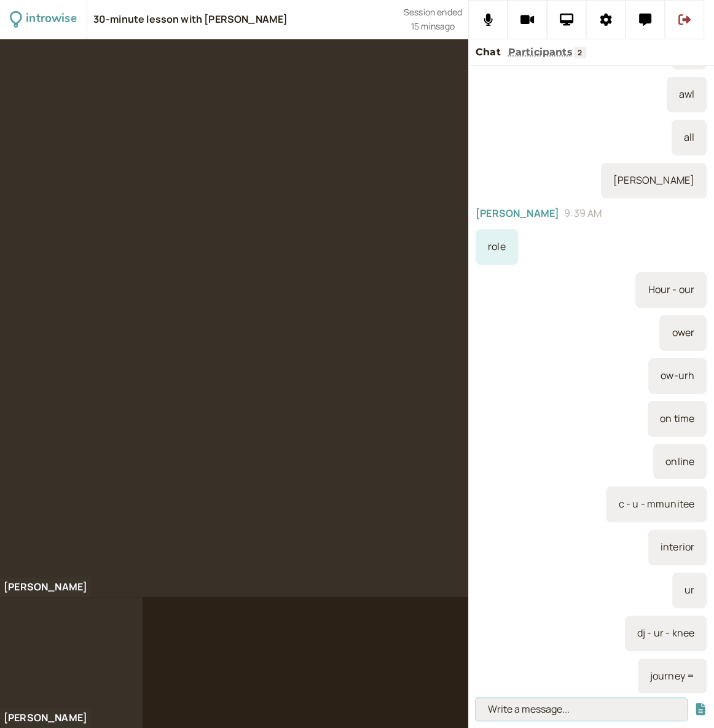
click at [540, 713] on input at bounding box center [581, 709] width 211 height 23
click at [562, 12] on button at bounding box center [566, 19] width 39 height 39
click at [454, 300] on div at bounding box center [234, 318] width 468 height 558
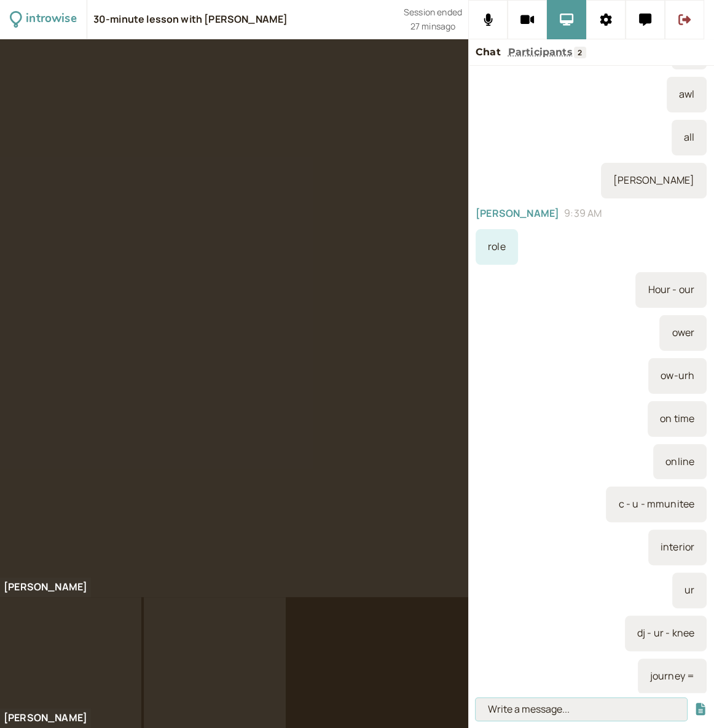
click at [541, 708] on input at bounding box center [581, 709] width 211 height 23
paste input "https://engoo.com/app/daily-news/article/study-shows-bad-science-is-big-busines…"
type input "https://engoo.com/app/daily-news/article/study-shows-bad-science-is-big-busines…"
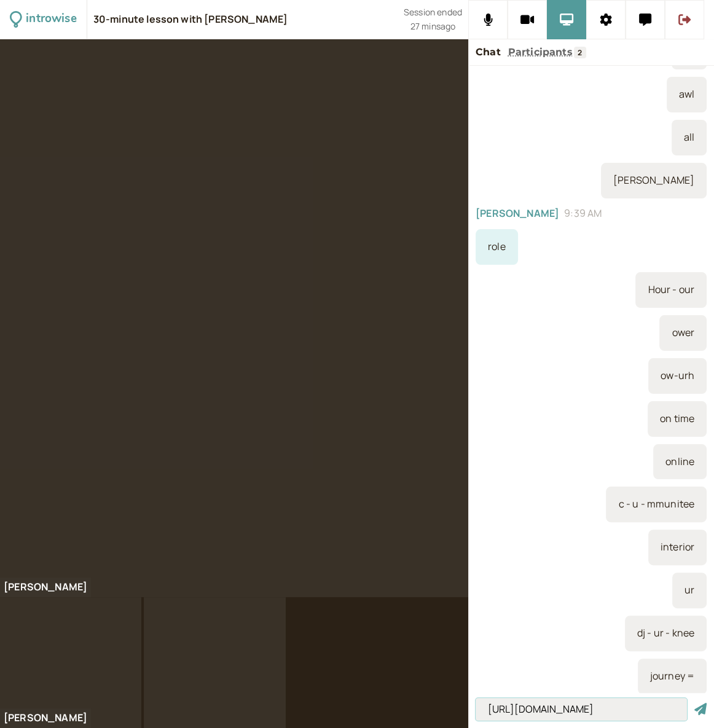
click at [694, 703] on button "submit" at bounding box center [700, 709] width 12 height 13
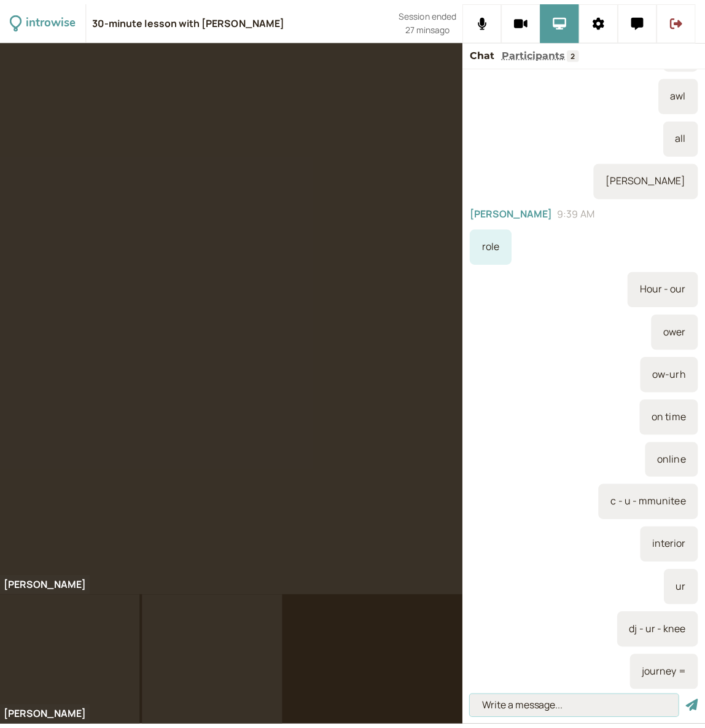
scroll to position [0, 0]
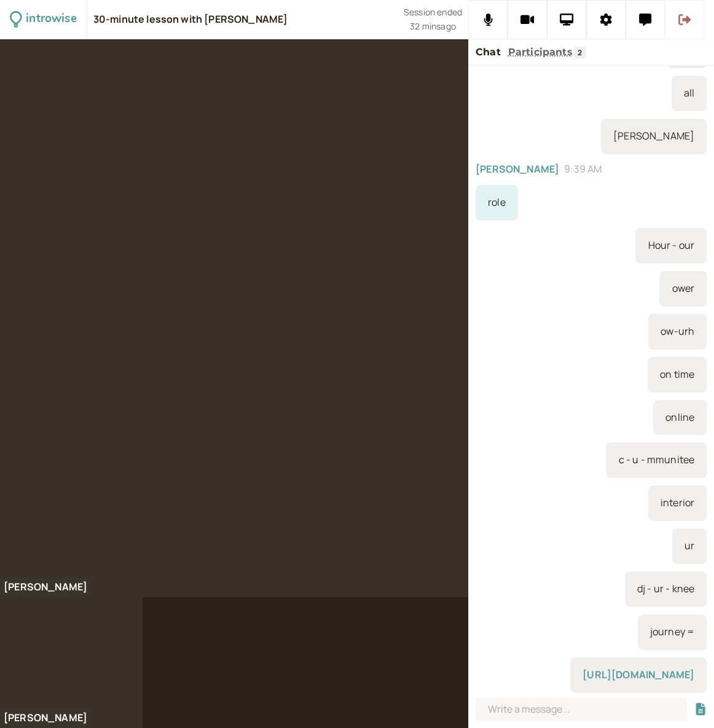
click at [680, 17] on icon at bounding box center [684, 20] width 12 height 12
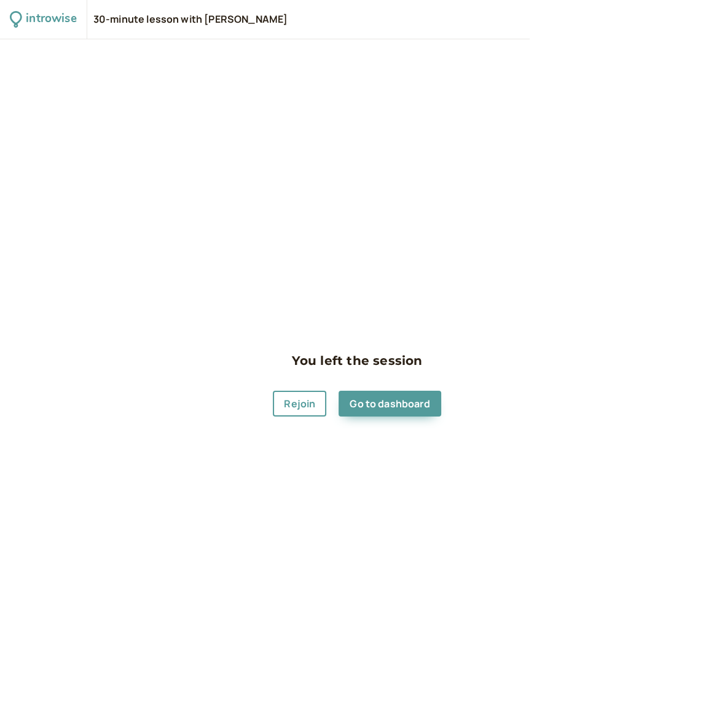
click at [412, 381] on div "You left the session Rejoin Go to dashboard" at bounding box center [357, 383] width 168 height 65
click at [374, 398] on link "Go to dashboard" at bounding box center [390, 404] width 102 height 26
